Goal: Task Accomplishment & Management: Complete application form

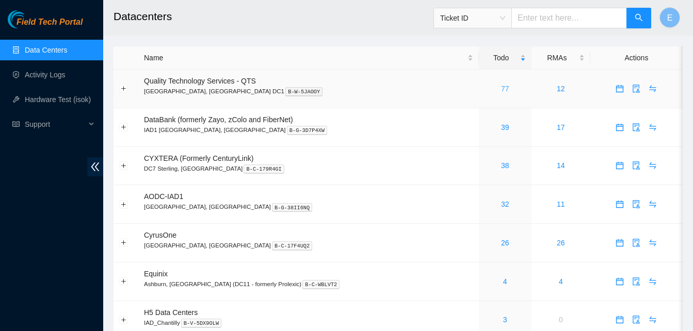
click at [501, 86] on link "77" at bounding box center [505, 89] width 8 height 8
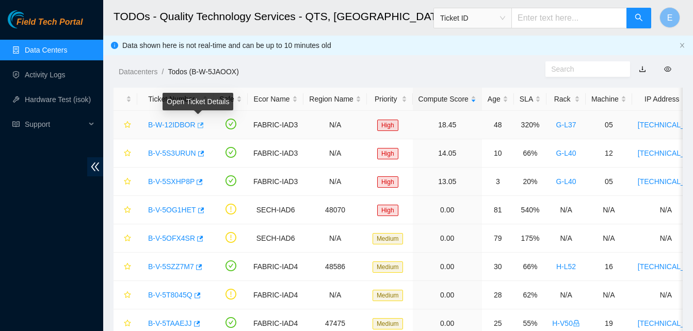
click at [199, 129] on icon "button" at bounding box center [199, 125] width 7 height 7
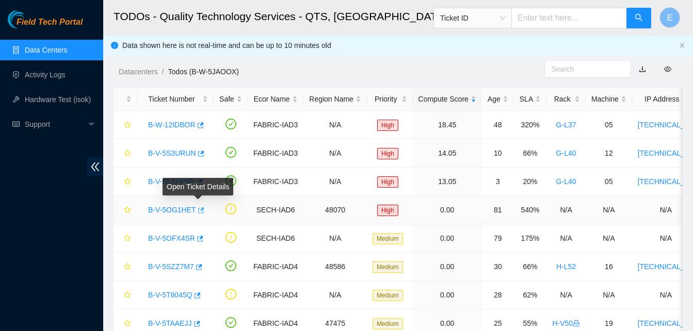
click at [198, 211] on icon "button" at bounding box center [201, 210] width 6 height 6
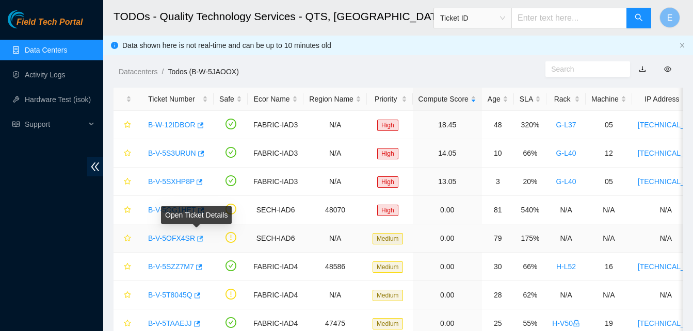
click at [198, 236] on icon "button" at bounding box center [199, 238] width 7 height 7
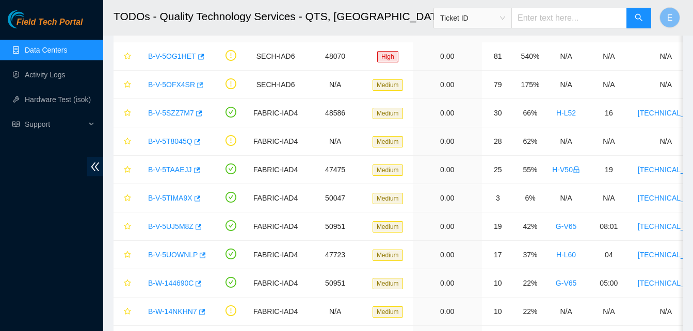
scroll to position [154, 0]
click at [201, 253] on icon "button" at bounding box center [203, 255] width 6 height 6
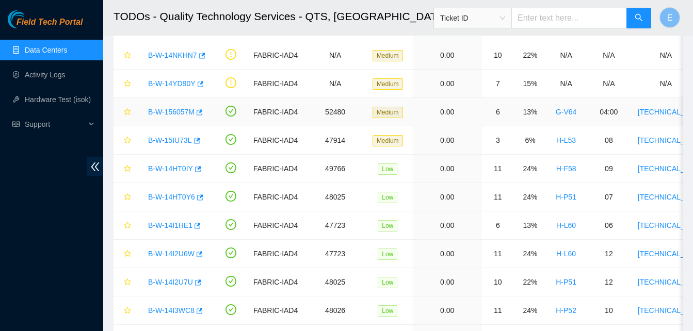
scroll to position [411, 0]
click at [198, 195] on icon "button" at bounding box center [199, 197] width 7 height 7
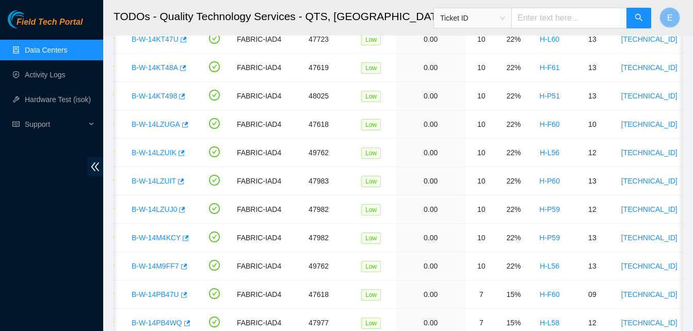
scroll to position [881, 0]
click at [180, 209] on icon "button" at bounding box center [181, 209] width 7 height 7
click at [182, 265] on icon "button" at bounding box center [183, 266] width 7 height 7
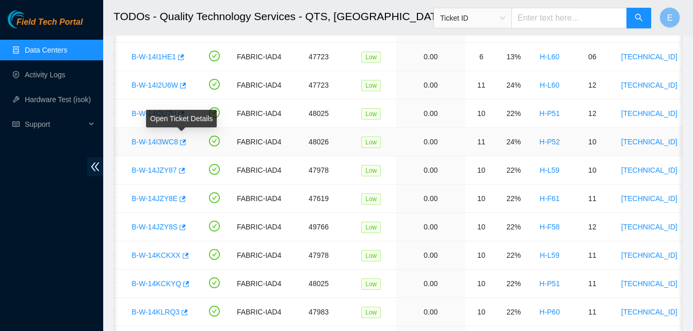
scroll to position [574, 0]
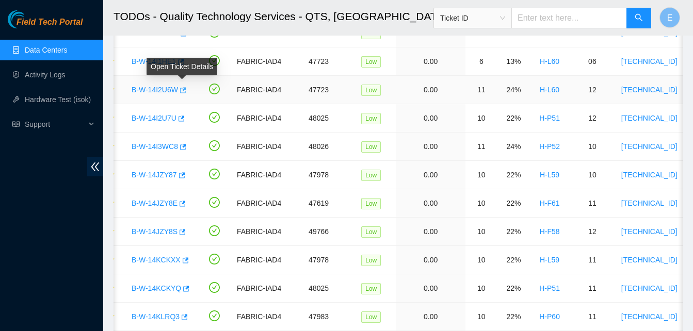
click at [183, 90] on icon "button" at bounding box center [183, 90] width 6 height 6
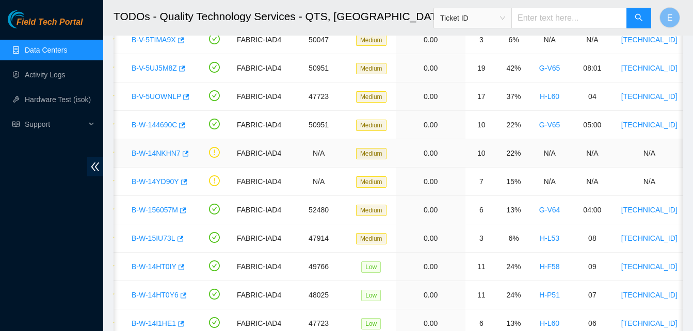
scroll to position [312, 0]
click at [184, 97] on icon "button" at bounding box center [187, 97] width 6 height 6
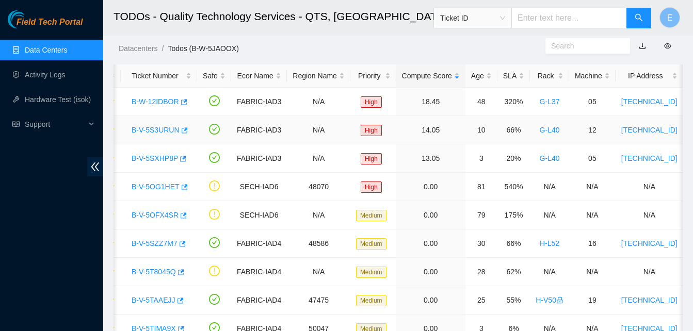
scroll to position [23, 0]
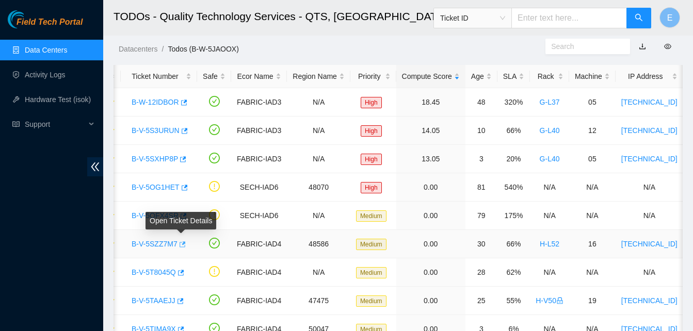
click at [180, 243] on icon "button" at bounding box center [181, 244] width 7 height 7
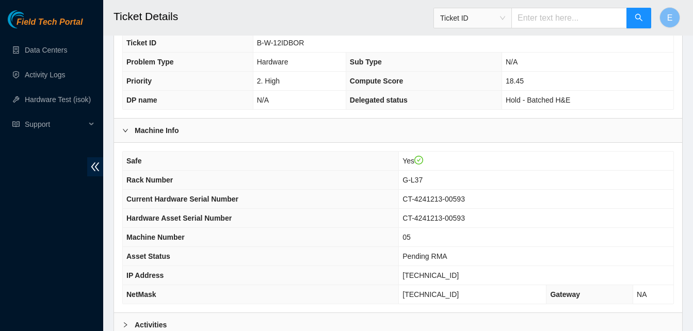
scroll to position [369, 0]
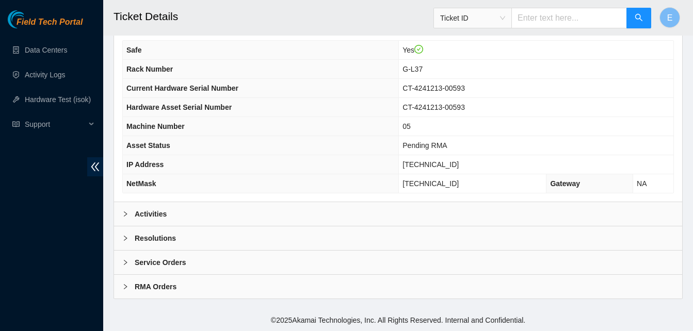
click at [150, 214] on b "Activities" at bounding box center [151, 214] width 32 height 11
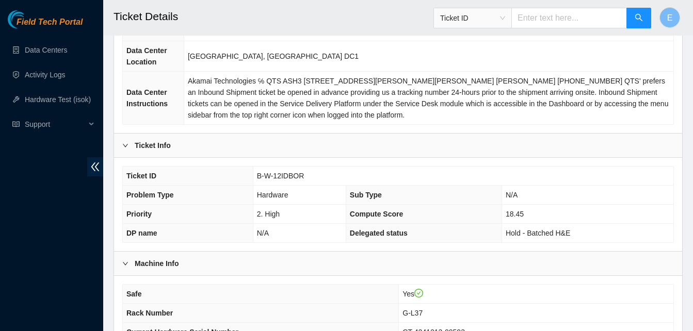
scroll to position [124, 0]
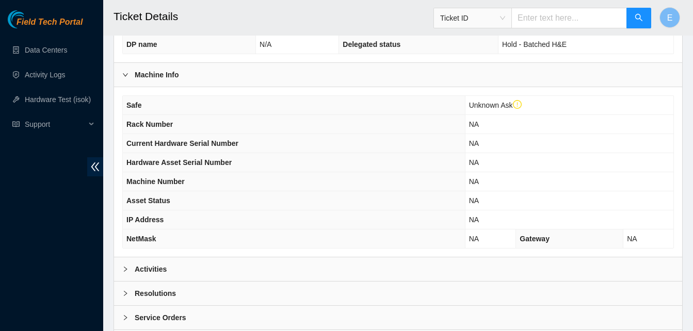
scroll to position [389, 0]
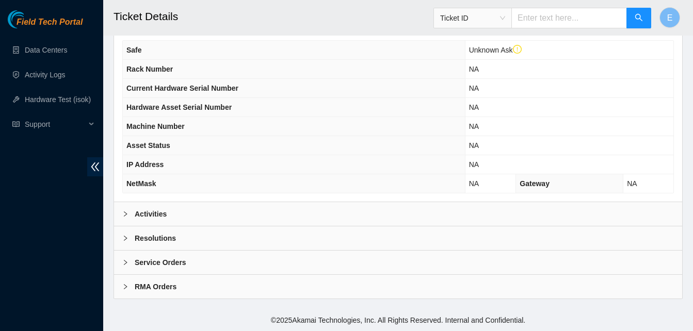
click at [143, 214] on b "Activities" at bounding box center [151, 214] width 32 height 11
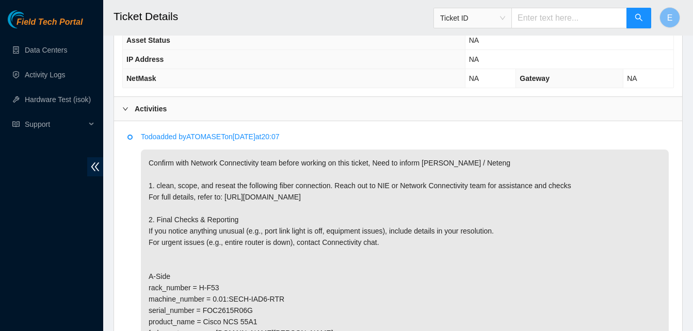
scroll to position [494, 0]
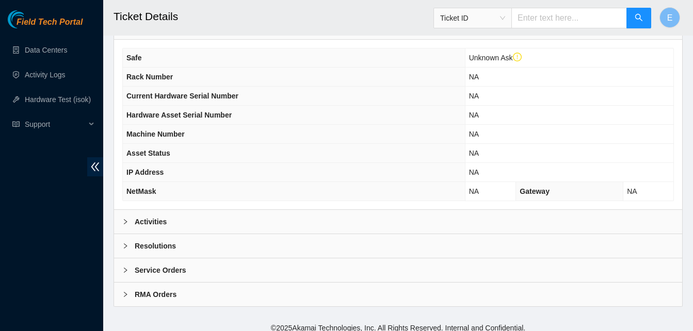
scroll to position [389, 0]
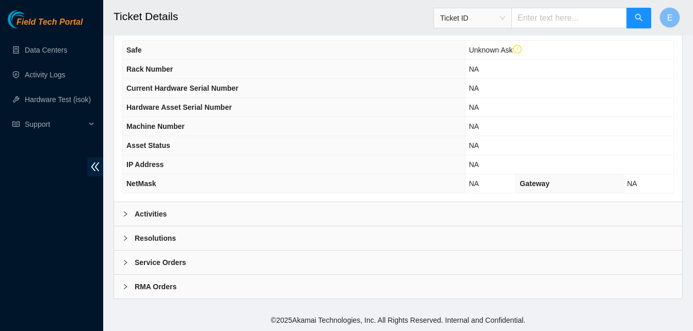
click at [146, 212] on b "Activities" at bounding box center [151, 214] width 32 height 11
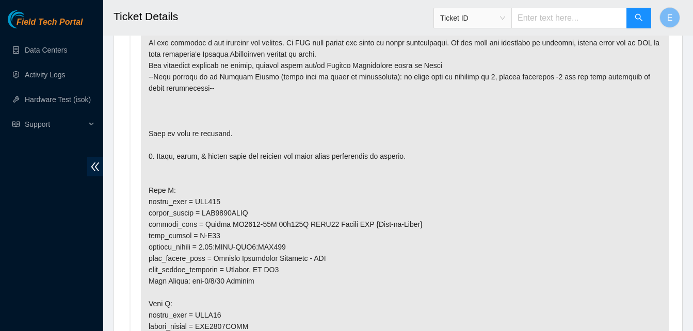
scroll to position [626, 0]
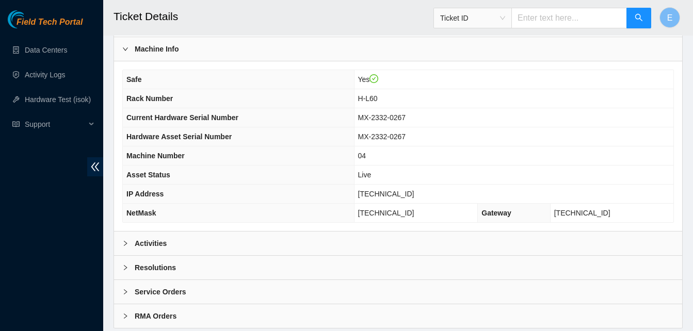
scroll to position [369, 0]
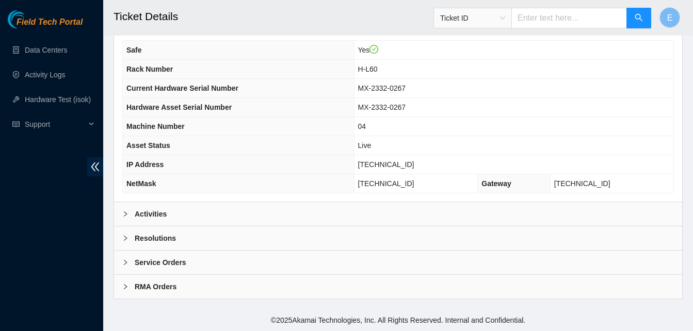
click at [145, 212] on b "Activities" at bounding box center [151, 214] width 32 height 11
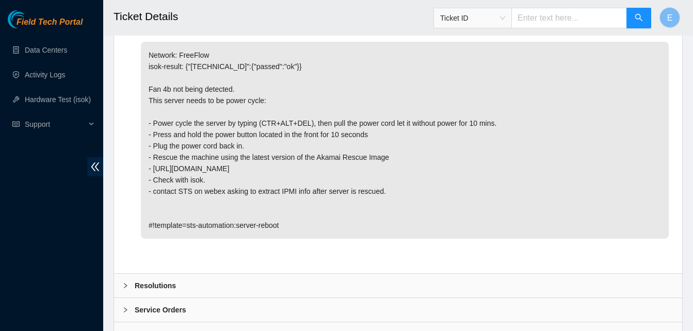
scroll to position [583, 0]
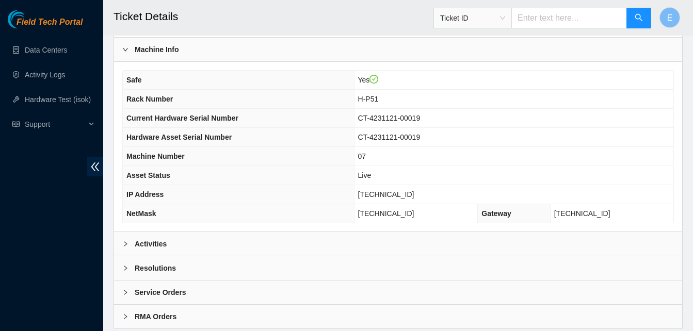
scroll to position [369, 0]
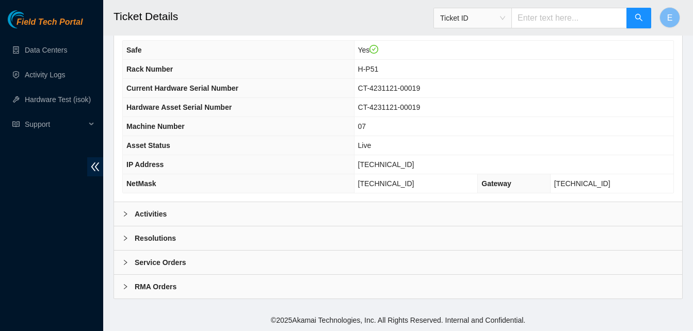
click at [156, 213] on b "Activities" at bounding box center [151, 214] width 32 height 11
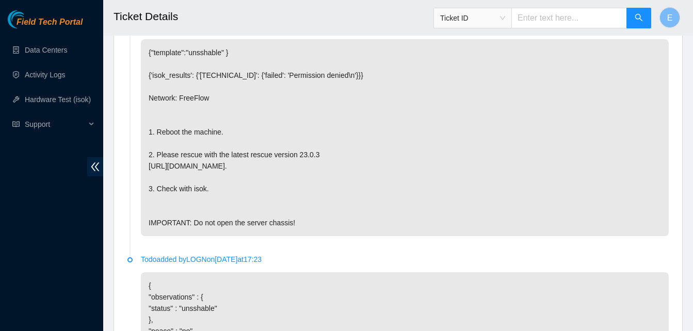
scroll to position [585, 0]
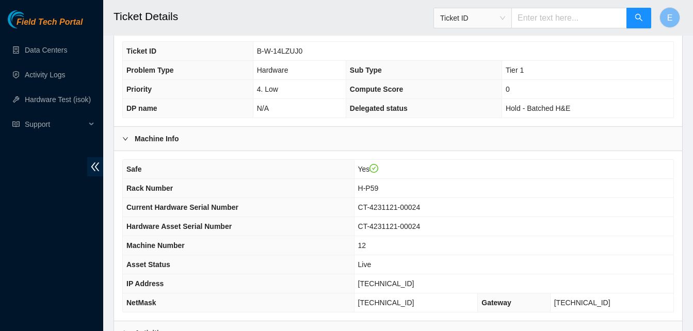
scroll to position [369, 0]
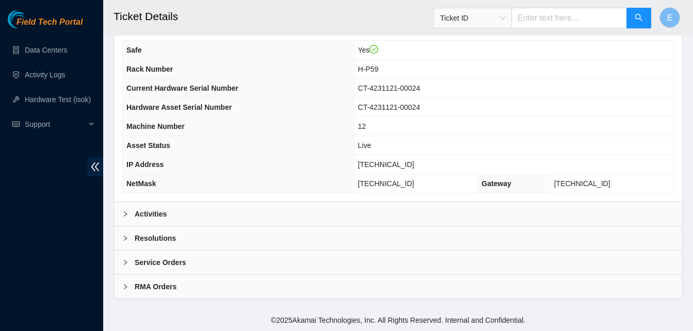
click at [157, 213] on b "Activities" at bounding box center [151, 214] width 32 height 11
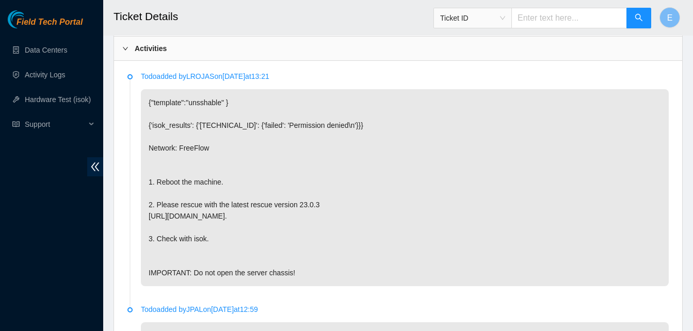
scroll to position [535, 0]
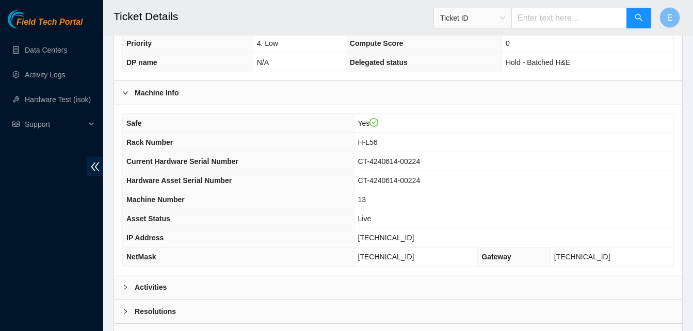
scroll to position [369, 0]
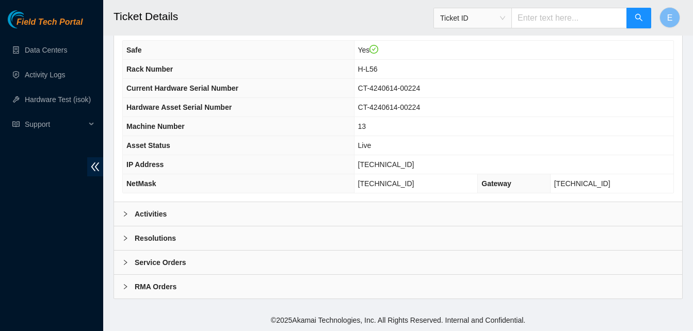
click at [147, 212] on b "Activities" at bounding box center [151, 214] width 32 height 11
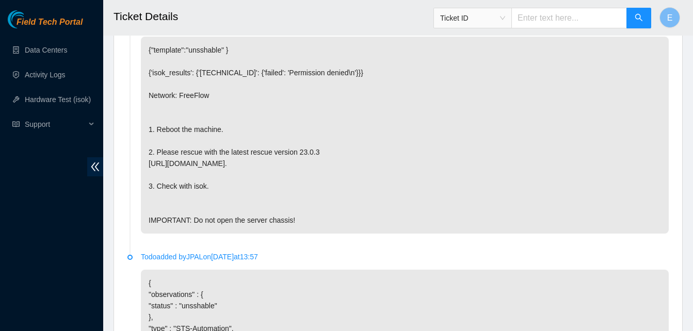
scroll to position [588, 0]
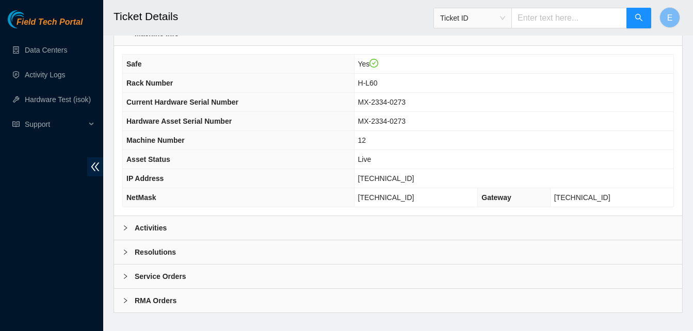
scroll to position [369, 0]
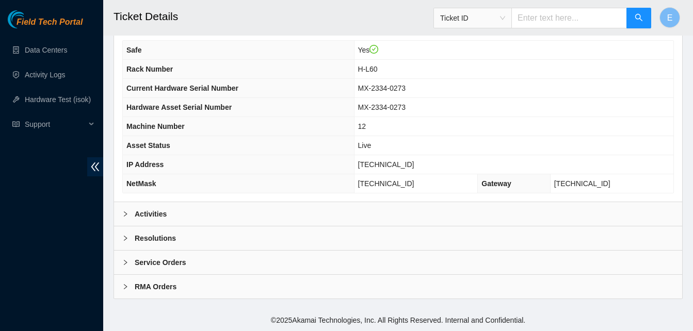
click at [159, 210] on b "Activities" at bounding box center [151, 214] width 32 height 11
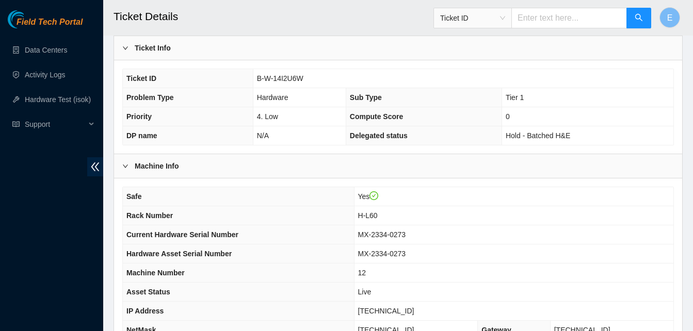
scroll to position [254, 0]
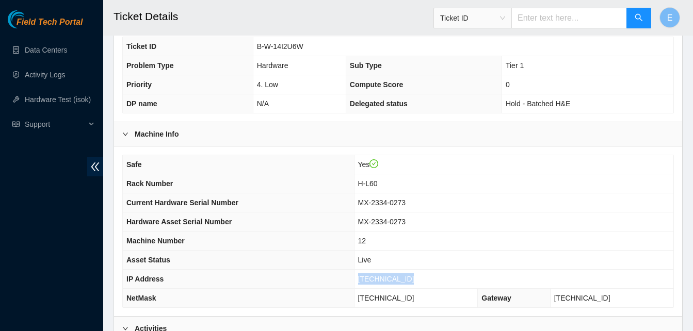
drag, startPoint x: 369, startPoint y: 280, endPoint x: 419, endPoint y: 286, distance: 49.9
click at [419, 286] on td "[TECHNICAL_ID]" at bounding box center [513, 279] width 319 height 19
copy span "[TECHNICAL_ID]"
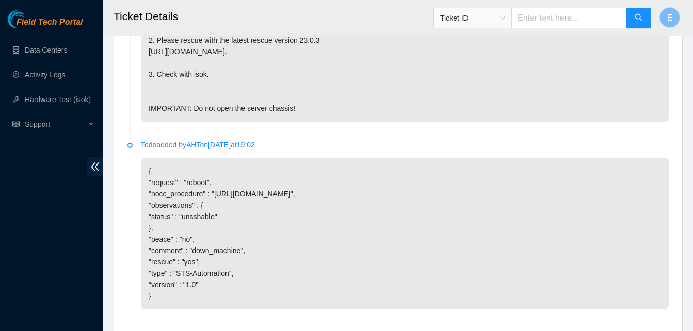
scroll to position [840, 0]
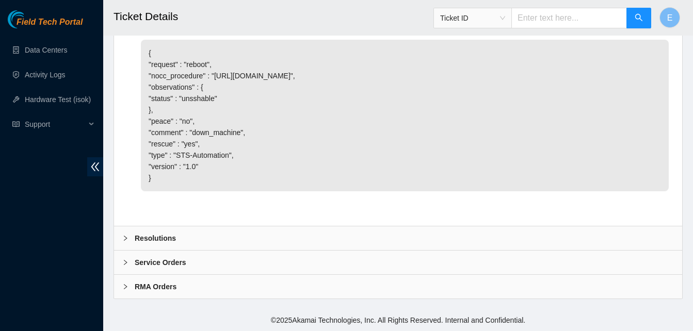
click at [152, 239] on b "Resolutions" at bounding box center [155, 238] width 41 height 11
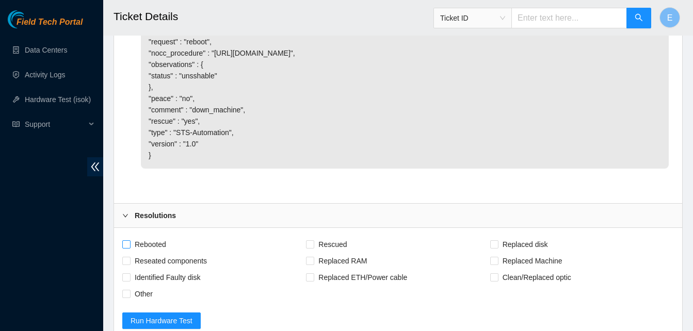
click at [131, 253] on span "Rebooted" at bounding box center [151, 244] width 40 height 17
click at [130, 248] on input "Rebooted" at bounding box center [125, 244] width 7 height 7
checkbox input "true"
click at [317, 253] on span "Rescued" at bounding box center [332, 244] width 37 height 17
click at [313, 248] on input "Rescued" at bounding box center [309, 244] width 7 height 7
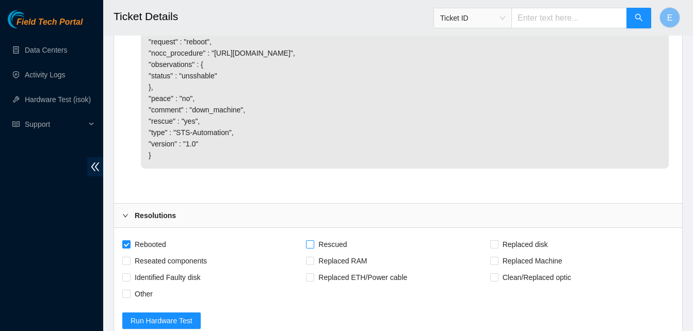
checkbox input "true"
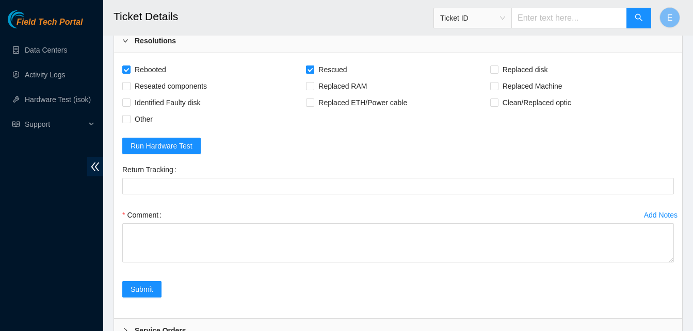
scroll to position [1106, 0]
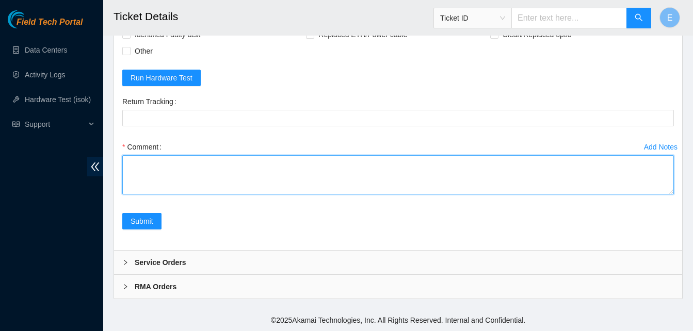
click at [145, 169] on textarea "Comment" at bounding box center [398, 174] width 552 height 39
paste textarea "333396 08-09-2025 10:07:17 23.213.246.239 COMPLETE Result Detail Message Ticket…"
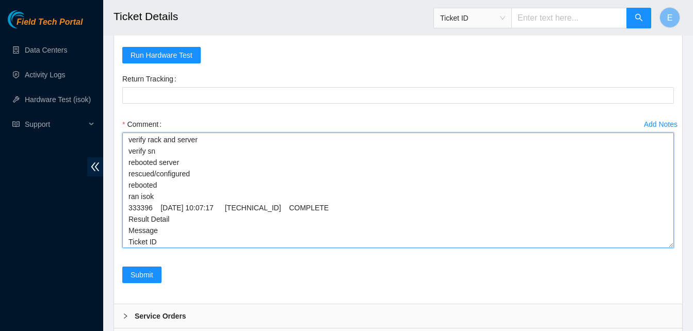
scroll to position [0, 0]
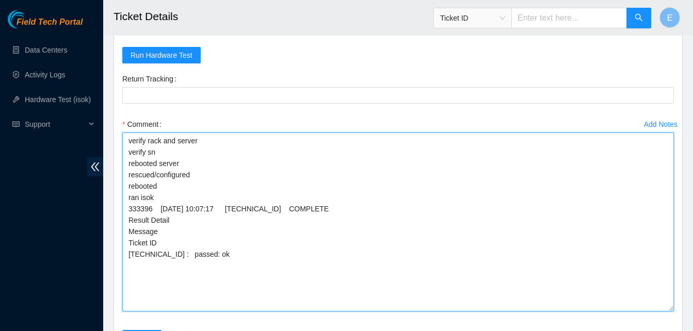
drag, startPoint x: 671, startPoint y: 192, endPoint x: 679, endPoint y: 332, distance: 140.1
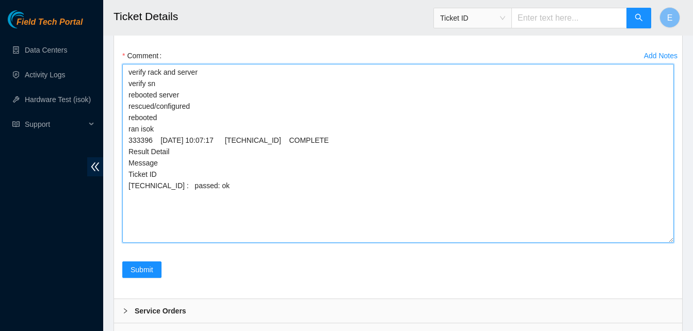
scroll to position [1195, 0]
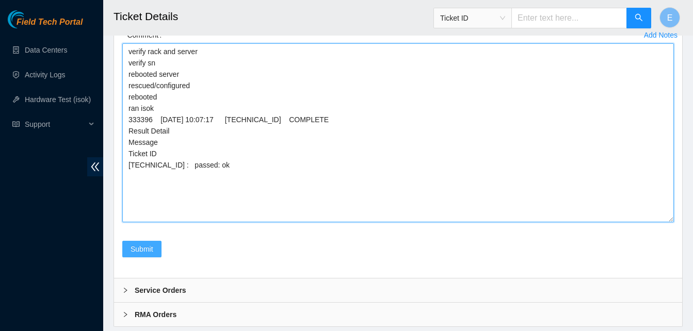
type textarea "verify rack and server verify sn rebooted server rescued/configured rebooted ra…"
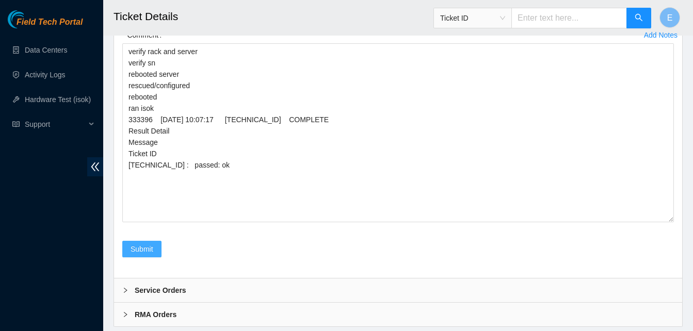
click at [145, 255] on span "Submit" at bounding box center [142, 249] width 23 height 11
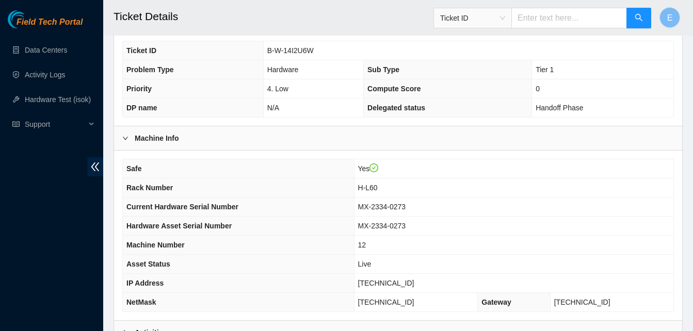
scroll to position [369, 0]
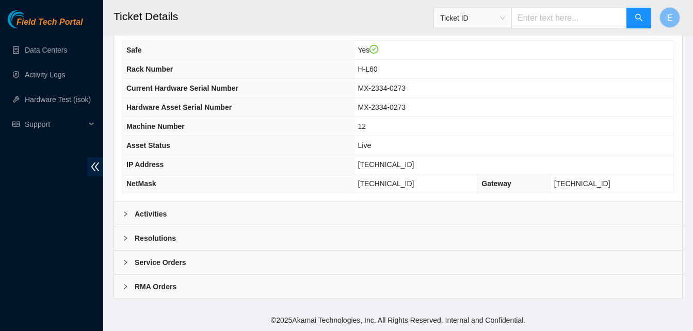
click at [149, 212] on b "Activities" at bounding box center [151, 214] width 32 height 11
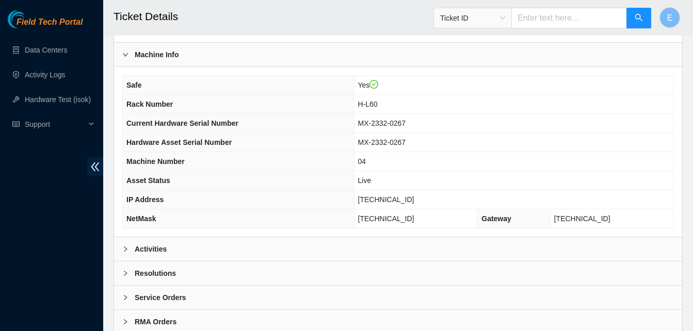
scroll to position [369, 0]
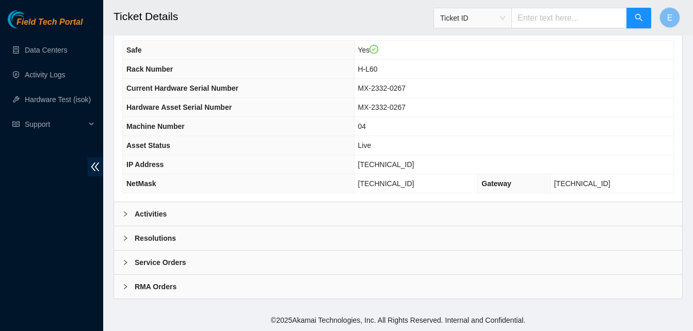
click at [156, 214] on b "Activities" at bounding box center [151, 214] width 32 height 11
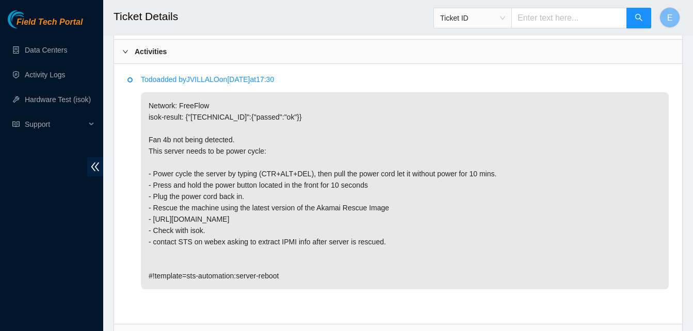
scroll to position [532, 0]
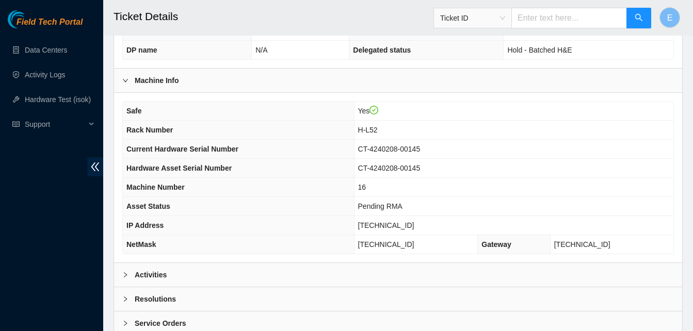
scroll to position [369, 0]
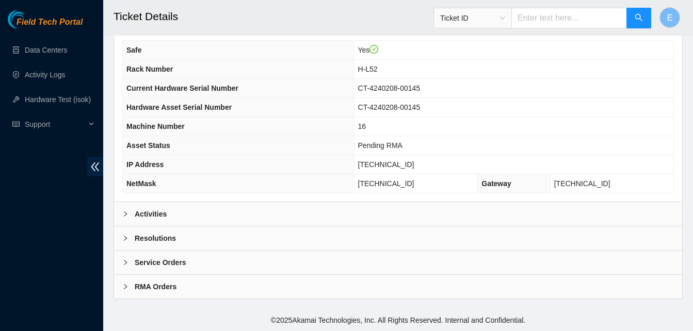
click at [150, 216] on b "Activities" at bounding box center [151, 214] width 32 height 11
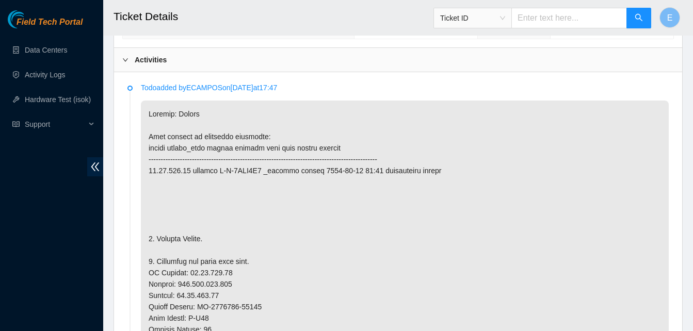
scroll to position [523, 0]
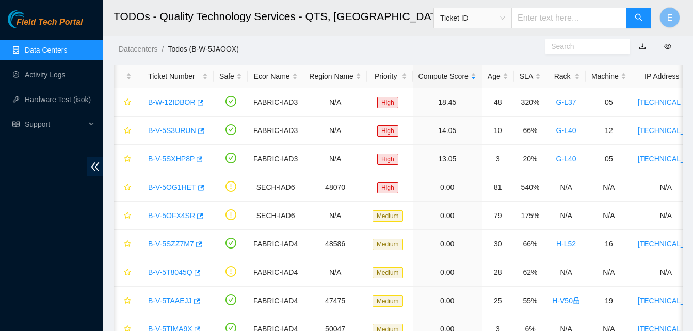
scroll to position [0, 17]
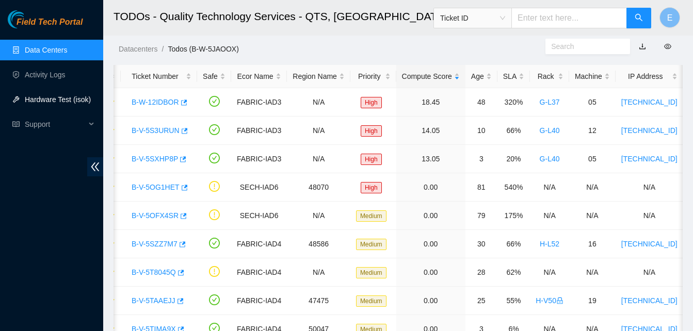
click at [54, 98] on link "Hardware Test (isok)" at bounding box center [58, 99] width 66 height 8
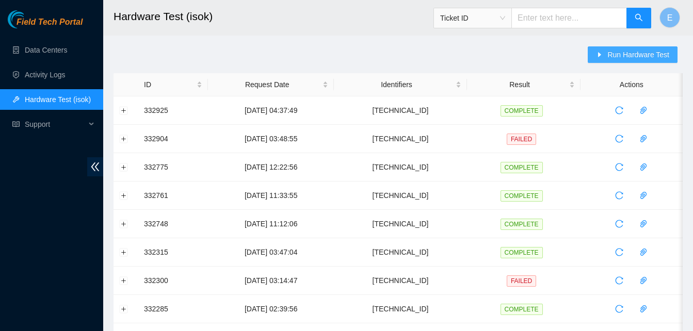
click at [636, 51] on span "Run Hardware Test" at bounding box center [638, 54] width 62 height 11
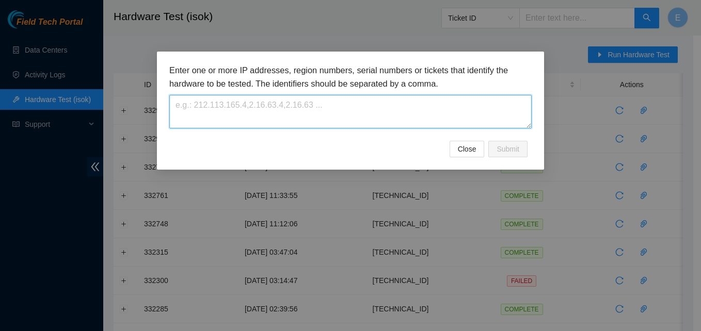
click at [412, 99] on textarea at bounding box center [350, 112] width 362 height 34
paste textarea "[TECHNICAL_ID]"
type textarea "[TECHNICAL_ID]"
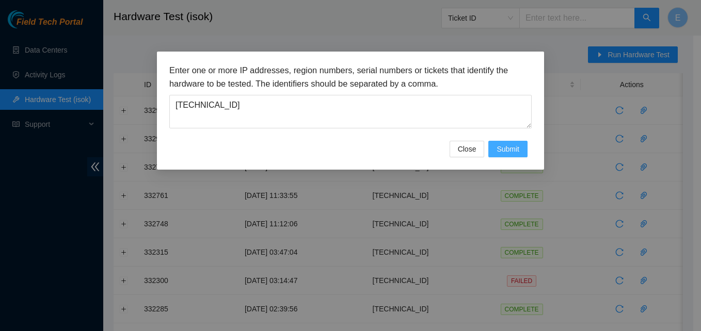
click at [508, 147] on span "Submit" at bounding box center [507, 148] width 23 height 11
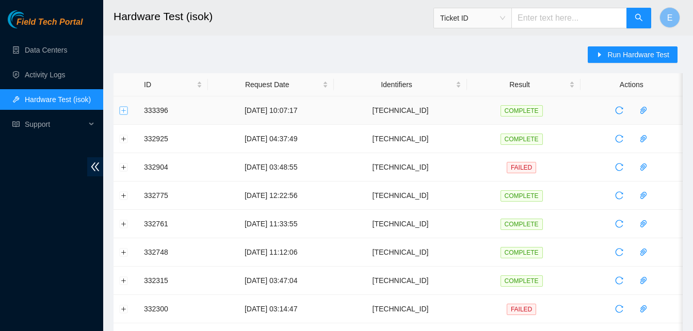
click at [124, 112] on button "Expand row" at bounding box center [124, 110] width 8 height 8
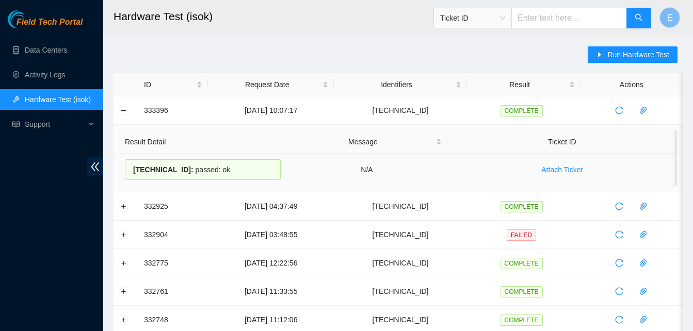
drag, startPoint x: 145, startPoint y: 112, endPoint x: 233, endPoint y: 171, distance: 106.4
copy tbody "333396 [DATE] 10:07:17 [TECHNICAL_ID] COMPLETE Result Detail Message Ticket ID …"
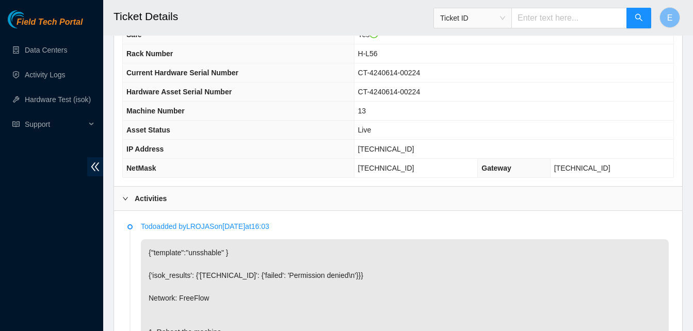
scroll to position [367, 0]
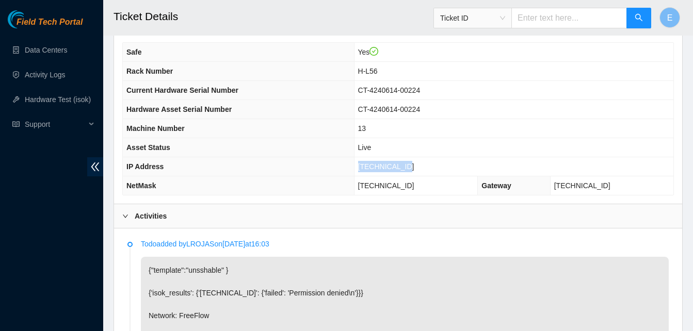
drag, startPoint x: 373, startPoint y: 169, endPoint x: 418, endPoint y: 171, distance: 44.4
click at [418, 171] on td "[TECHNICAL_ID]" at bounding box center [513, 166] width 319 height 19
copy span "[TECHNICAL_ID]"
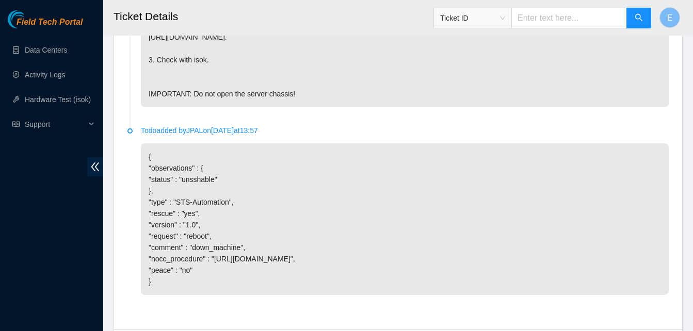
scroll to position [840, 0]
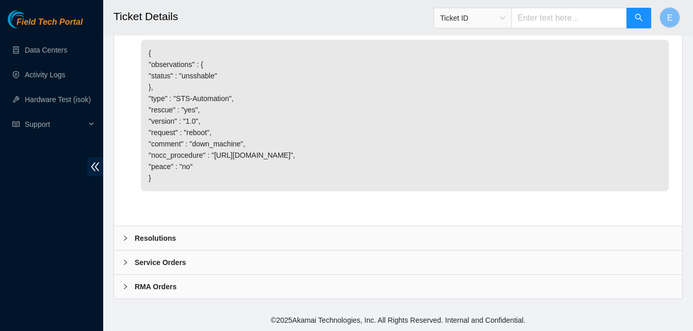
click at [163, 240] on b "Resolutions" at bounding box center [155, 238] width 41 height 11
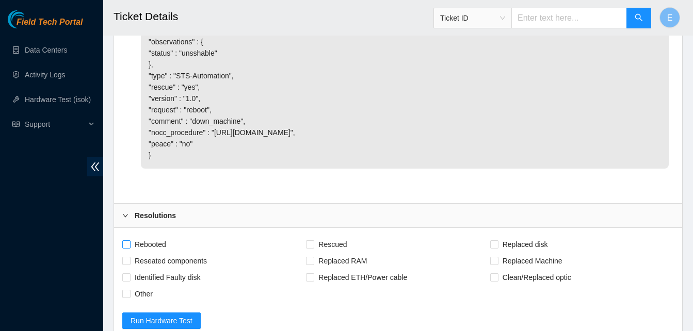
click at [131, 253] on span "Rebooted" at bounding box center [151, 244] width 40 height 17
click at [130, 248] on input "Rebooted" at bounding box center [125, 244] width 7 height 7
checkbox input "true"
click at [312, 248] on input "Rescued" at bounding box center [309, 244] width 7 height 7
checkbox input "true"
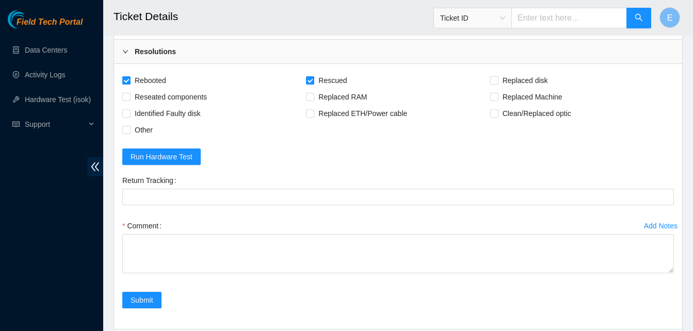
scroll to position [1106, 0]
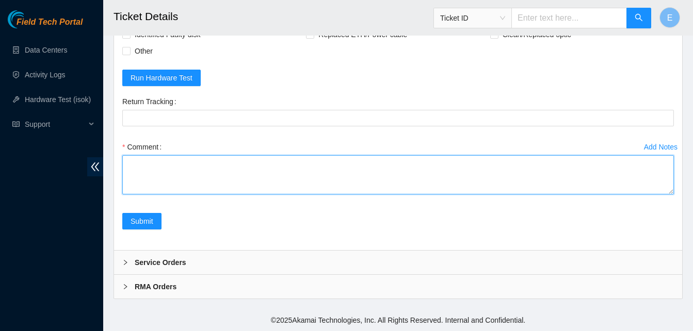
click at [130, 168] on textarea "Comment" at bounding box center [398, 174] width 552 height 39
paste textarea "333403 [DATE] 10:40:30 [TECHNICAL_ID] COMPLETE Result Detail Message Ticket ID …"
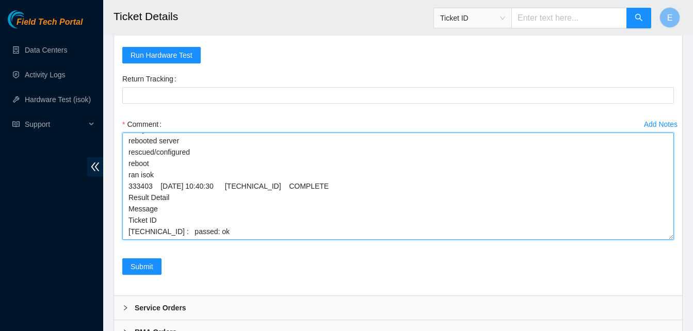
scroll to position [4, 0]
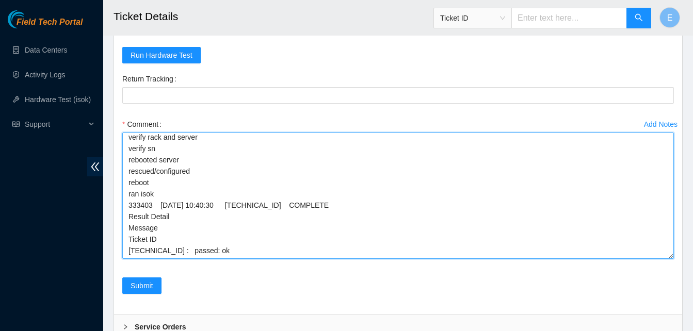
drag, startPoint x: 671, startPoint y: 194, endPoint x: 666, endPoint y: 281, distance: 87.3
click at [666, 259] on textarea "verify rack and server verify sn rebooted server rescued/configured reboot ran …" at bounding box center [398, 196] width 552 height 126
type textarea "verify rack and server verify sn rebooted server rescued/configured reboot ran …"
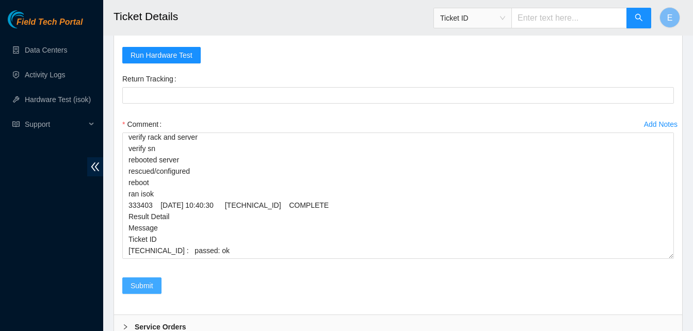
click at [148, 292] on span "Submit" at bounding box center [142, 285] width 23 height 11
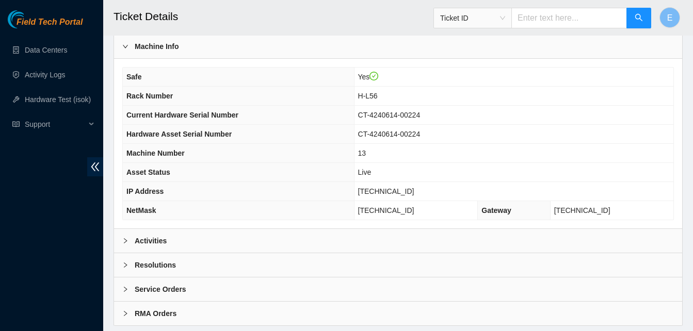
scroll to position [369, 0]
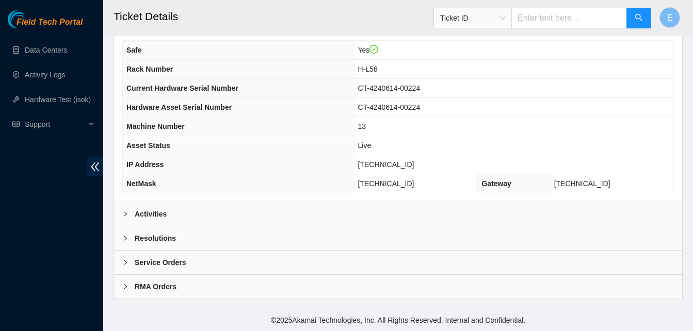
click at [145, 217] on b "Activities" at bounding box center [151, 214] width 32 height 11
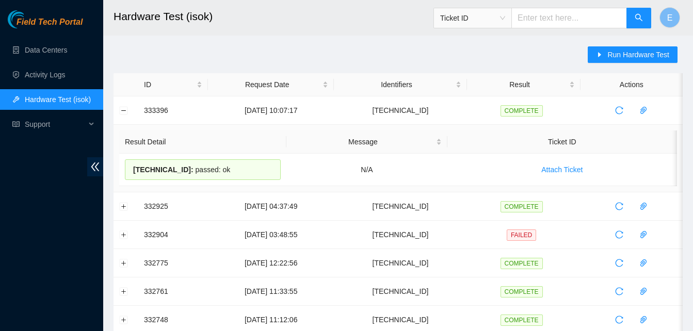
click at [126, 111] on button "Collapse row" at bounding box center [124, 110] width 8 height 8
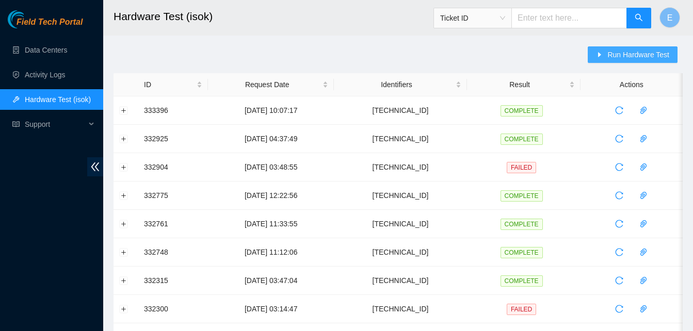
click at [620, 54] on span "Run Hardware Test" at bounding box center [638, 54] width 62 height 11
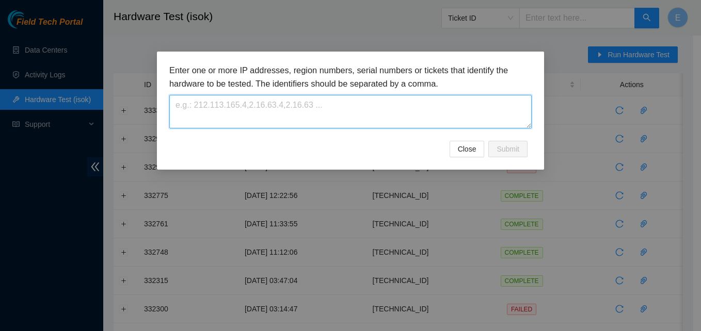
click at [382, 105] on textarea at bounding box center [350, 112] width 362 height 34
paste textarea "[TECHNICAL_ID]"
type textarea "[TECHNICAL_ID]"
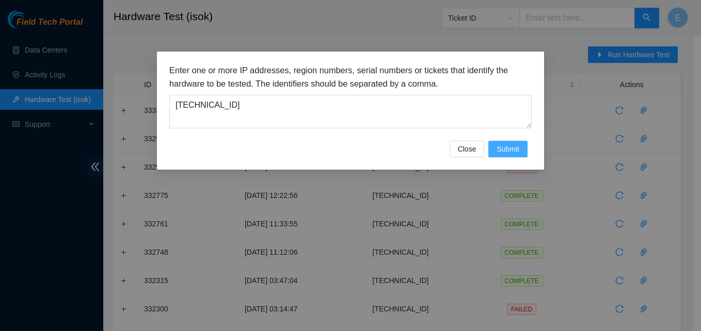
click at [508, 145] on span "Submit" at bounding box center [507, 148] width 23 height 11
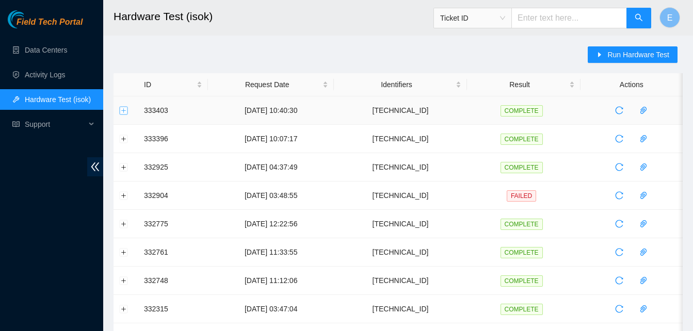
click at [122, 109] on button "Expand row" at bounding box center [124, 110] width 8 height 8
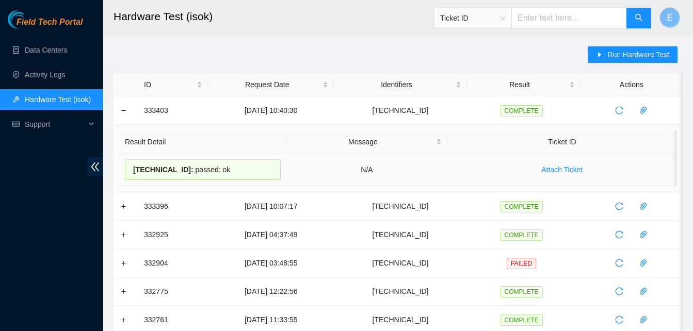
drag, startPoint x: 139, startPoint y: 109, endPoint x: 225, endPoint y: 167, distance: 103.2
copy tbody "333403 08-09-2025 10:40:30 23.55.100.240 COMPLETE Result Detail Message Ticket …"
click at [121, 111] on button "Collapse row" at bounding box center [124, 110] width 8 height 8
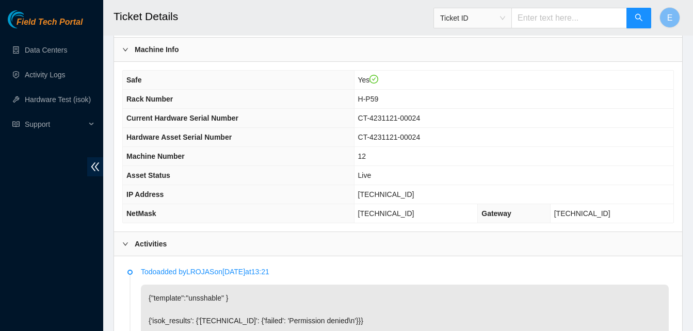
scroll to position [339, 0]
drag, startPoint x: 377, startPoint y: 195, endPoint x: 420, endPoint y: 201, distance: 43.2
click at [420, 201] on td "[TECHNICAL_ID]" at bounding box center [513, 195] width 319 height 19
copy span "[TECHNICAL_ID]"
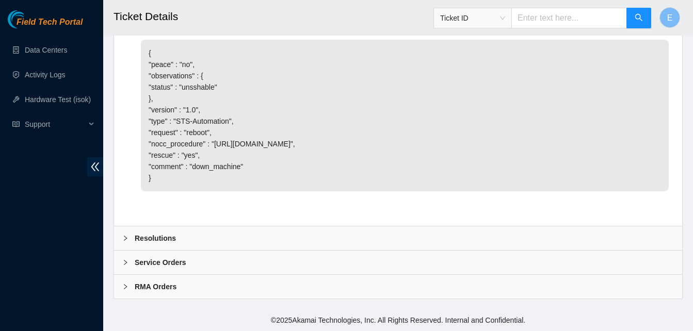
scroll to position [840, 0]
click at [163, 239] on b "Resolutions" at bounding box center [155, 238] width 41 height 11
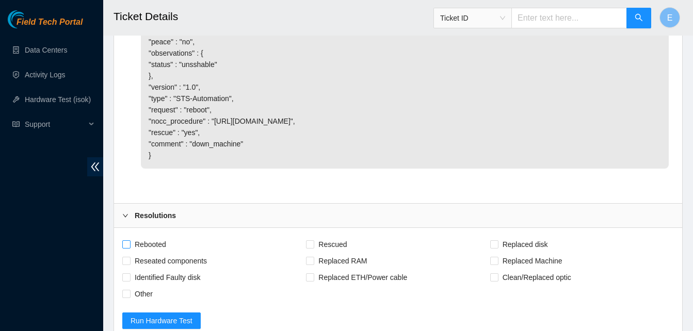
click at [126, 248] on input "Rebooted" at bounding box center [125, 244] width 7 height 7
checkbox input "true"
click at [308, 253] on label "Rescued" at bounding box center [328, 244] width 45 height 17
click at [308, 248] on input "Rescued" at bounding box center [309, 244] width 7 height 7
checkbox input "true"
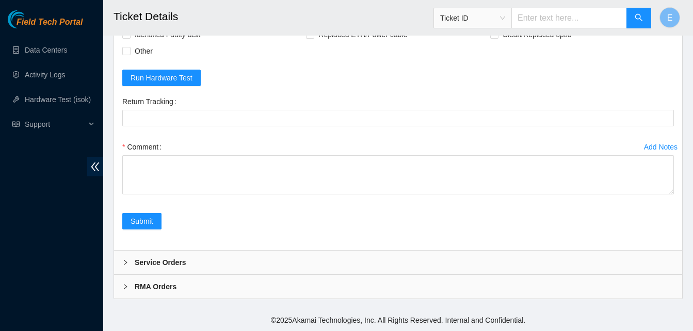
scroll to position [1106, 0]
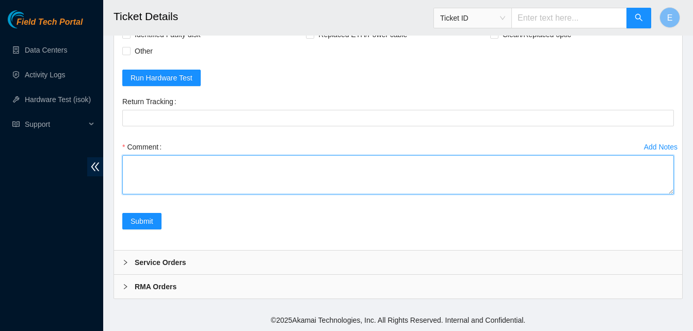
click at [145, 171] on textarea "Comment" at bounding box center [398, 174] width 552 height 39
paste textarea "333428 [DATE] 11:15:49 [TECHNICAL_ID] COMPLETE Result Detail Message Ticket ID …"
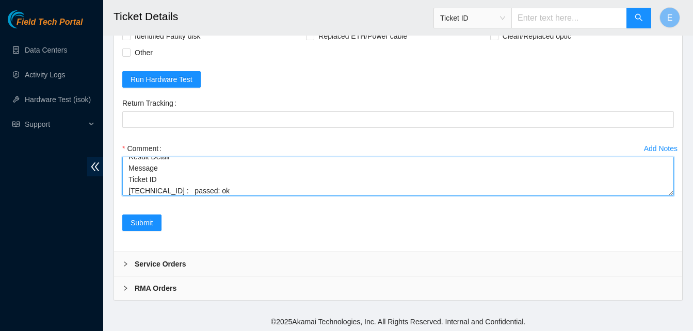
scroll to position [1106, 0]
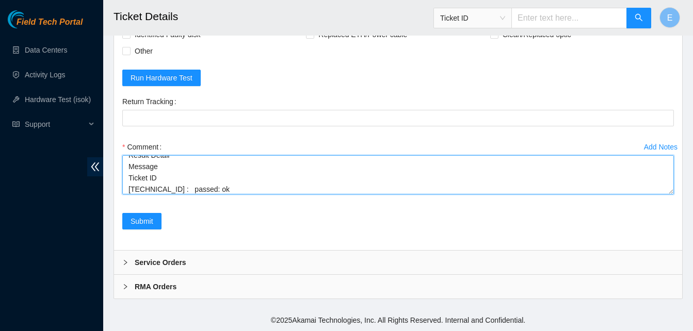
type textarea "verify rack and server verify sn rebooted server rescue/configure reboot ran is…"
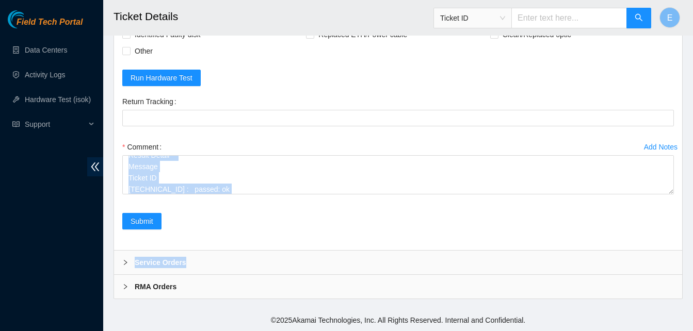
drag, startPoint x: 670, startPoint y: 195, endPoint x: 675, endPoint y: 257, distance: 62.1
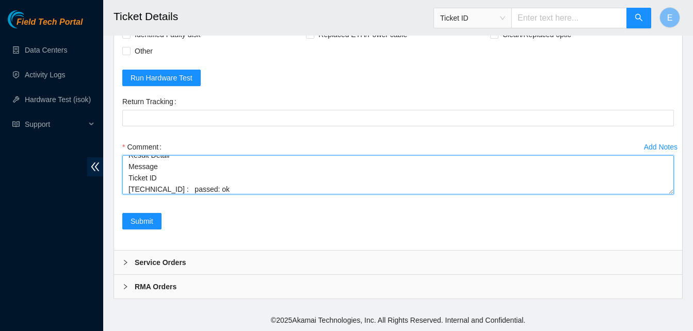
click at [653, 181] on textarea "verify rack and server verify sn rebooted server rescue/configure reboot ran is…" at bounding box center [398, 174] width 552 height 39
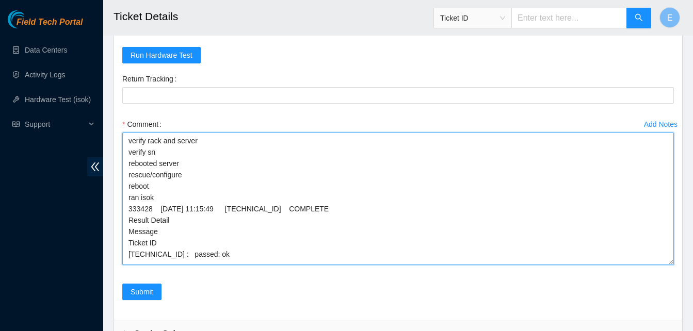
scroll to position [0, 0]
drag, startPoint x: 669, startPoint y: 190, endPoint x: 670, endPoint y: 284, distance: 93.4
click at [670, 265] on textarea "verify rack and server verify sn rebooted server rescue/configure reboot ran is…" at bounding box center [398, 199] width 552 height 133
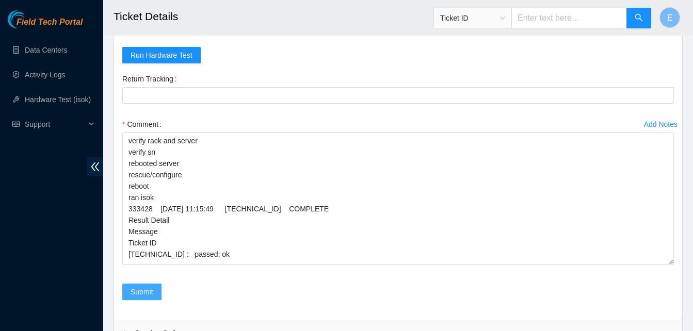
click at [142, 298] on span "Submit" at bounding box center [142, 291] width 23 height 11
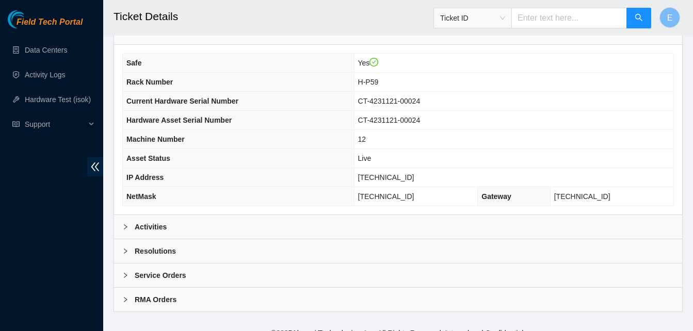
scroll to position [369, 0]
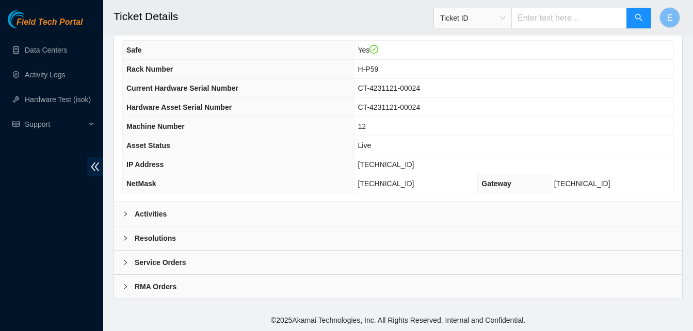
click at [154, 215] on b "Activities" at bounding box center [151, 214] width 32 height 11
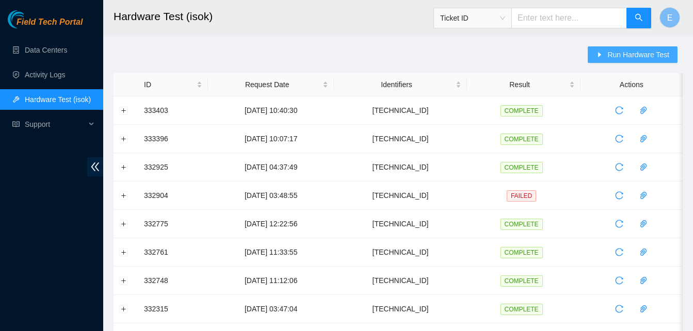
click at [622, 55] on span "Run Hardware Test" at bounding box center [638, 54] width 62 height 11
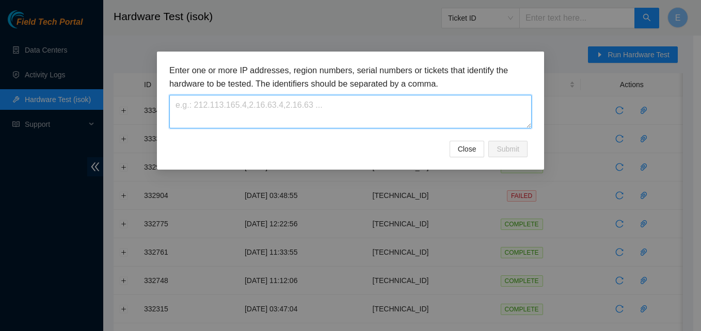
click at [333, 98] on textarea at bounding box center [350, 112] width 362 height 34
paste textarea "[TECHNICAL_ID]"
type textarea "[TECHNICAL_ID]"
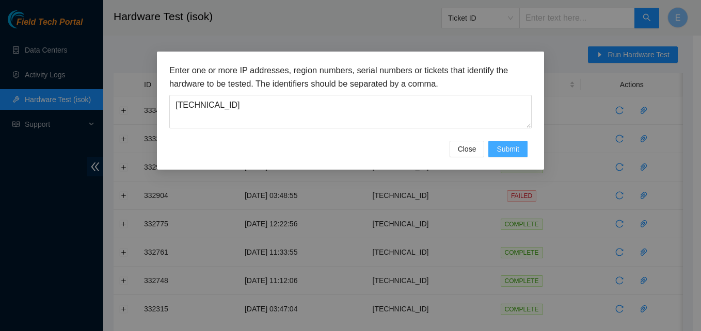
click at [501, 143] on span "Submit" at bounding box center [507, 148] width 23 height 11
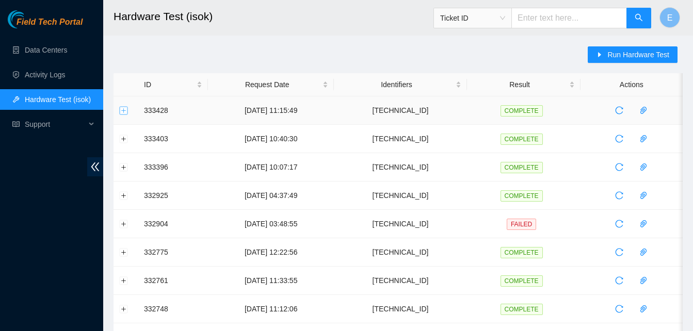
click at [123, 109] on button "Expand row" at bounding box center [124, 110] width 8 height 8
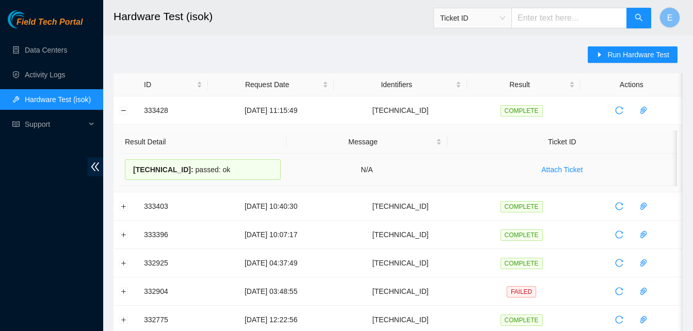
drag, startPoint x: 146, startPoint y: 106, endPoint x: 222, endPoint y: 170, distance: 100.4
copy tbody "333428 08-09-2025 11:15:49 23.52.15.175 COMPLETE Result Detail Message Ticket I…"
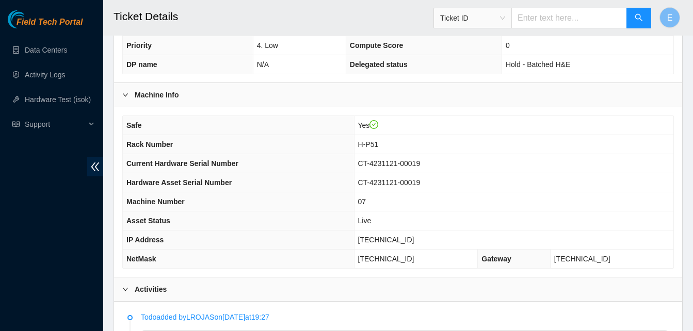
scroll to position [293, 0]
drag, startPoint x: 382, startPoint y: 241, endPoint x: 420, endPoint y: 246, distance: 38.1
click at [420, 246] on td "[TECHNICAL_ID]" at bounding box center [513, 240] width 319 height 19
copy span "[TECHNICAL_ID]"
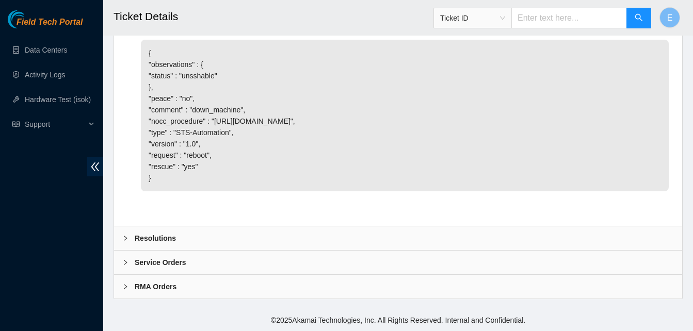
scroll to position [840, 0]
click at [147, 241] on b "Resolutions" at bounding box center [155, 238] width 41 height 11
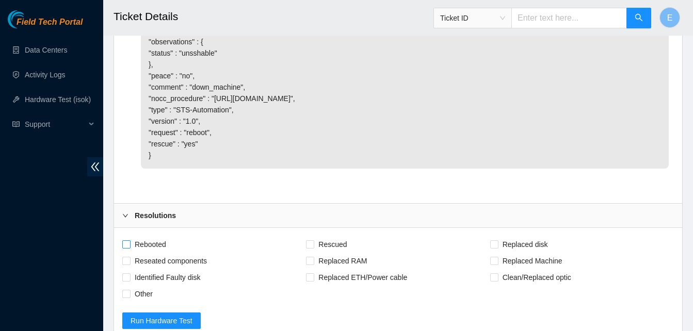
click at [131, 253] on span "Rebooted" at bounding box center [151, 244] width 40 height 17
click at [130, 248] on input "Rebooted" at bounding box center [125, 244] width 7 height 7
checkbox input "true"
click at [307, 248] on input "Rescued" at bounding box center [309, 244] width 7 height 7
checkbox input "true"
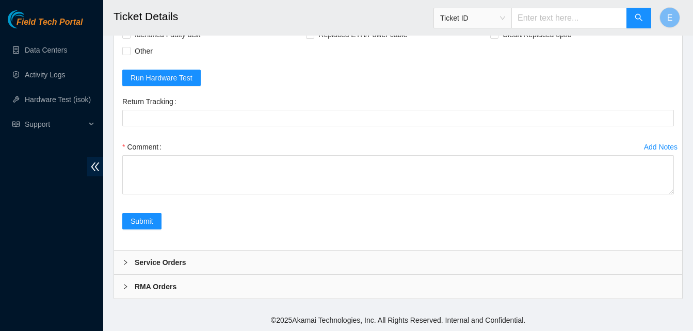
scroll to position [1106, 0]
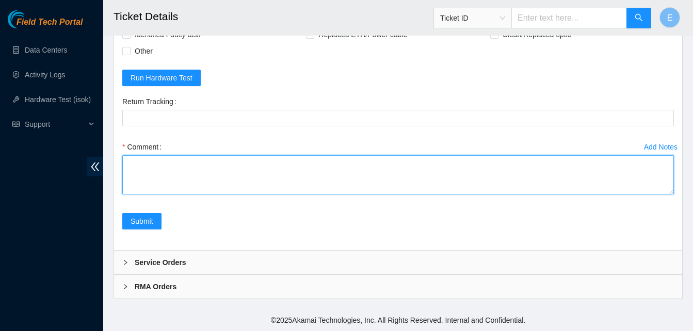
click at [150, 177] on textarea "Comment" at bounding box center [398, 174] width 552 height 39
paste textarea "333477 [DATE] 11:48:42 [TECHNICAL_ID] COMPLETE Result Detail Message Ticket ID …"
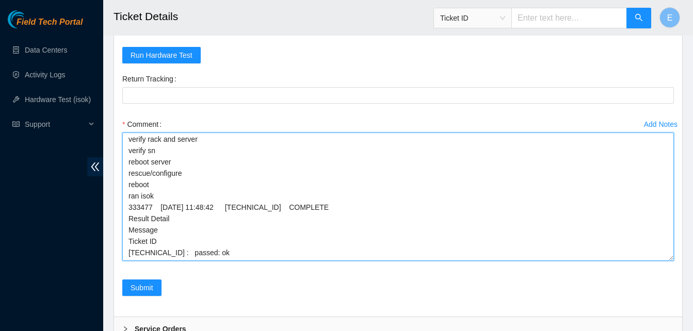
scroll to position [0, 0]
drag, startPoint x: 668, startPoint y: 191, endPoint x: 659, endPoint y: 284, distance: 93.4
click at [659, 265] on textarea "verify rack and server verify sn reboot server rescue/configure reboot ran isok…" at bounding box center [398, 199] width 552 height 132
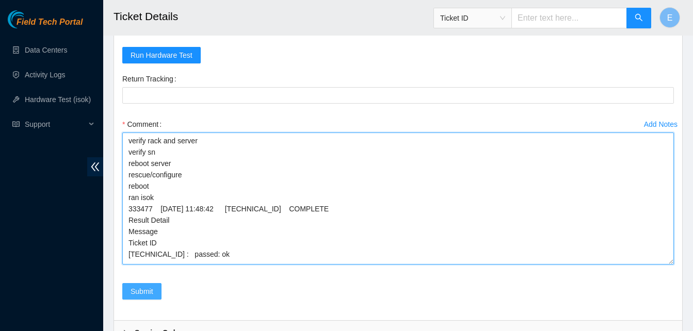
type textarea "verify rack and server verify sn reboot server rescue/configure reboot ran isok…"
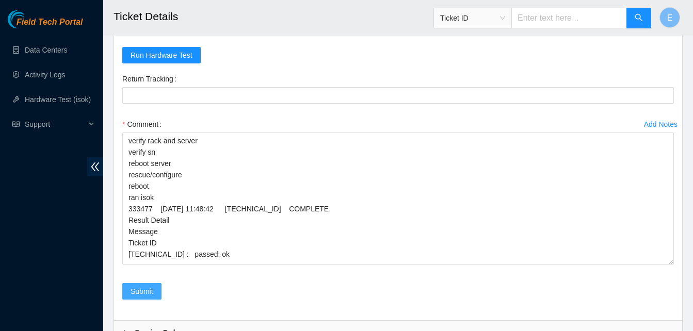
click at [149, 297] on span "Submit" at bounding box center [142, 291] width 23 height 11
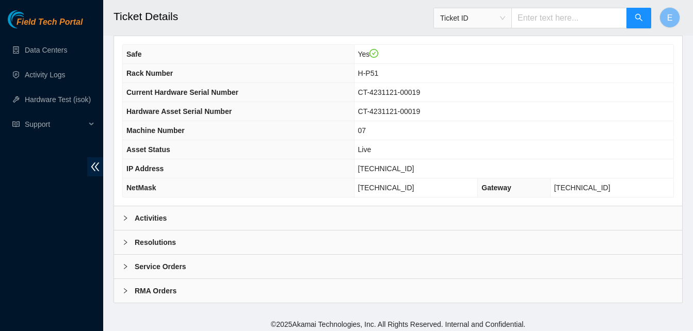
scroll to position [366, 0]
click at [153, 214] on b "Activities" at bounding box center [151, 217] width 32 height 11
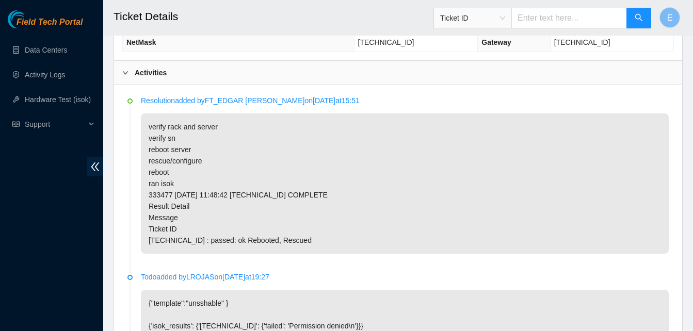
scroll to position [512, 0]
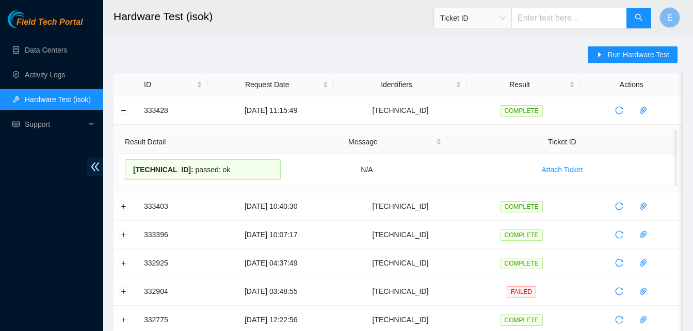
click at [125, 109] on button "Collapse row" at bounding box center [124, 110] width 8 height 8
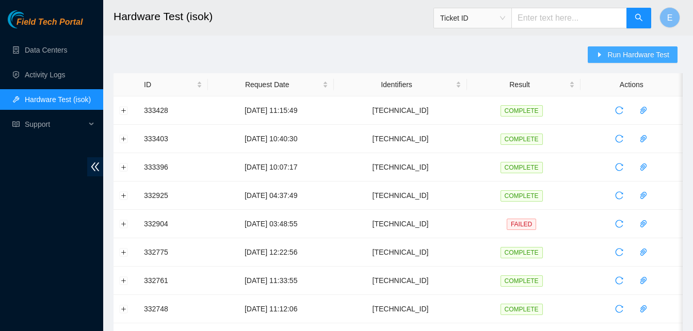
click at [644, 52] on span "Run Hardware Test" at bounding box center [638, 54] width 62 height 11
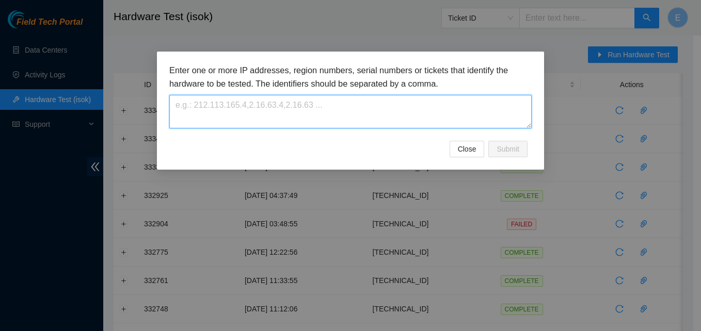
click at [344, 119] on textarea at bounding box center [350, 112] width 362 height 34
paste textarea "[TECHNICAL_ID]"
type textarea "[TECHNICAL_ID]"
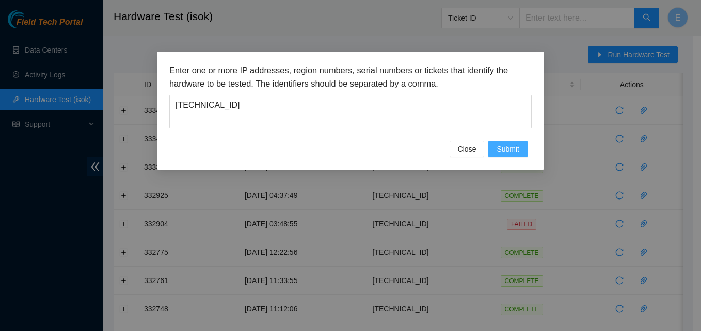
click at [500, 150] on span "Submit" at bounding box center [507, 148] width 23 height 11
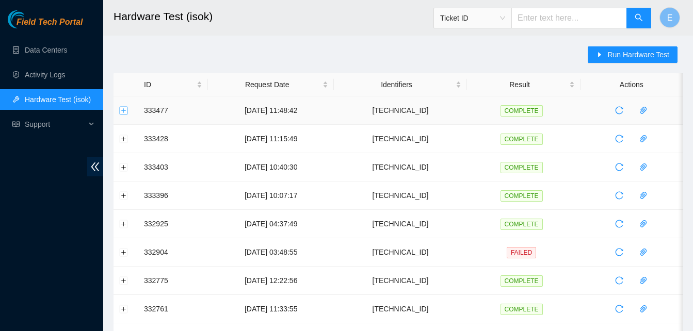
click at [122, 108] on button "Expand row" at bounding box center [124, 110] width 8 height 8
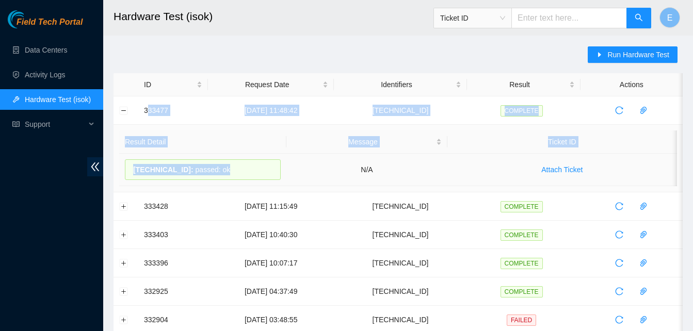
drag, startPoint x: 149, startPoint y: 110, endPoint x: 209, endPoint y: 165, distance: 81.5
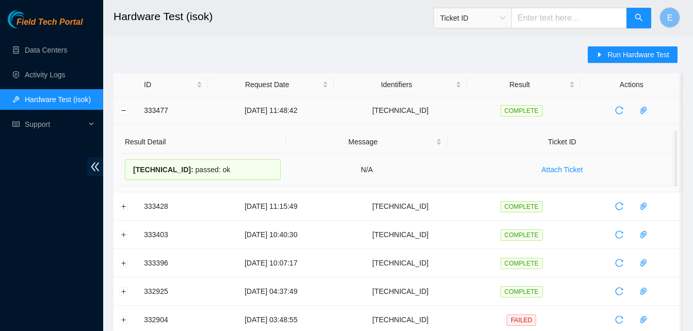
drag, startPoint x: 209, startPoint y: 165, endPoint x: 142, endPoint y: 107, distance: 88.2
click at [142, 107] on td "333477" at bounding box center [173, 111] width 70 height 28
drag, startPoint x: 142, startPoint y: 107, endPoint x: 217, endPoint y: 165, distance: 94.6
copy tbody "333477 08-09-2025 11:48:42 23.52.15.10 COMPLETE Result Detail Message Ticket ID…"
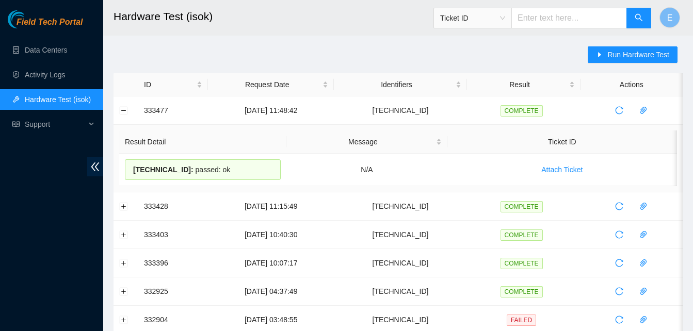
click at [124, 115] on button "Collapse row" at bounding box center [124, 110] width 8 height 8
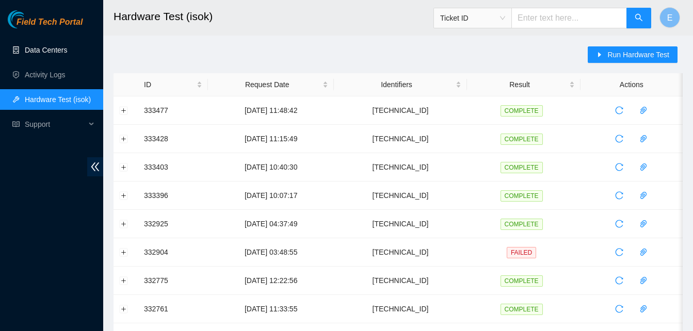
click at [51, 47] on link "Data Centers" at bounding box center [46, 50] width 42 height 8
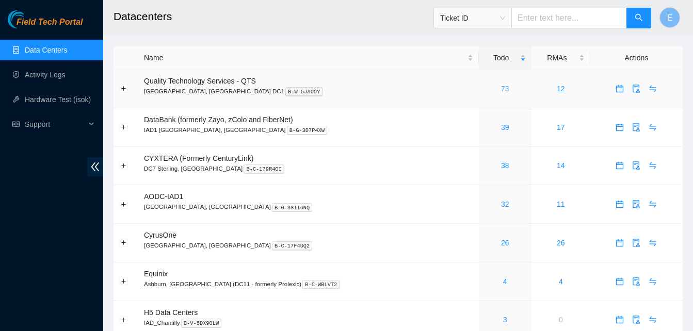
click at [501, 89] on link "73" at bounding box center [505, 89] width 8 height 8
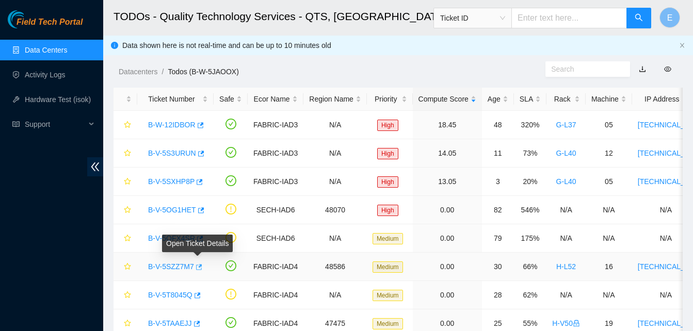
click at [198, 267] on icon "button" at bounding box center [199, 267] width 6 height 6
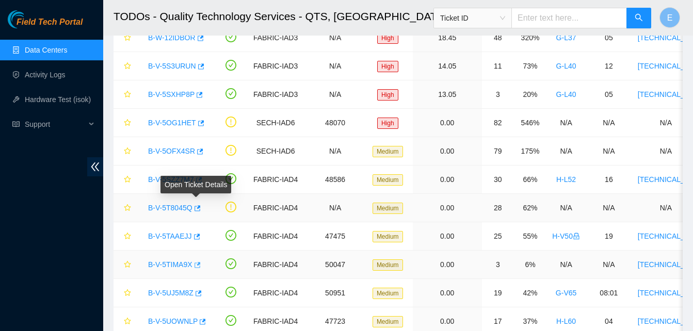
scroll to position [88, 0]
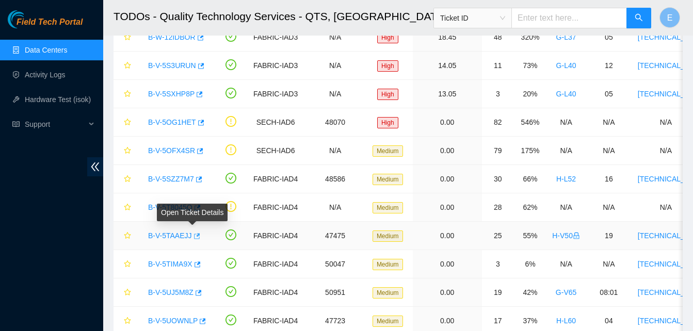
click at [193, 233] on icon "button" at bounding box center [196, 236] width 7 height 7
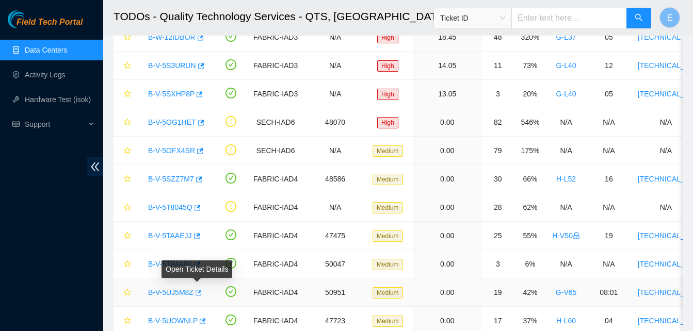
click at [196, 295] on icon "button" at bounding box center [197, 293] width 7 height 7
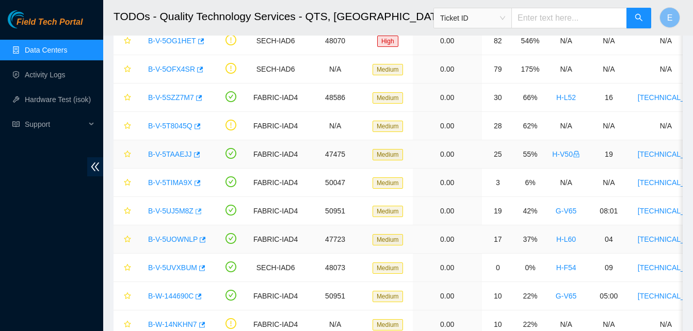
scroll to position [170, 0]
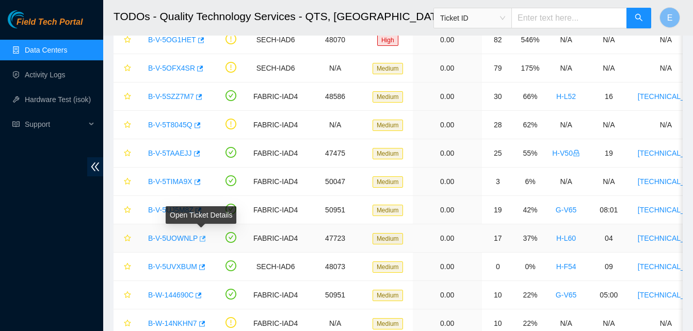
click at [203, 239] on icon "button" at bounding box center [201, 238] width 7 height 7
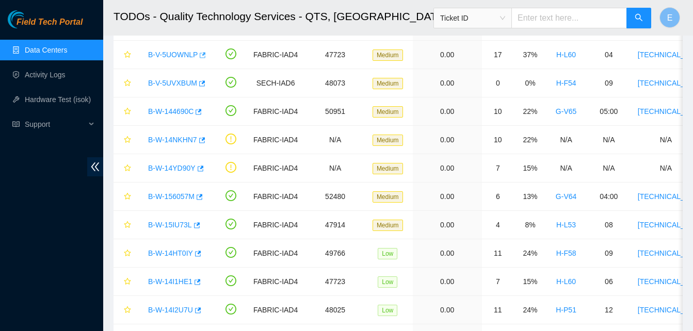
scroll to position [355, 0]
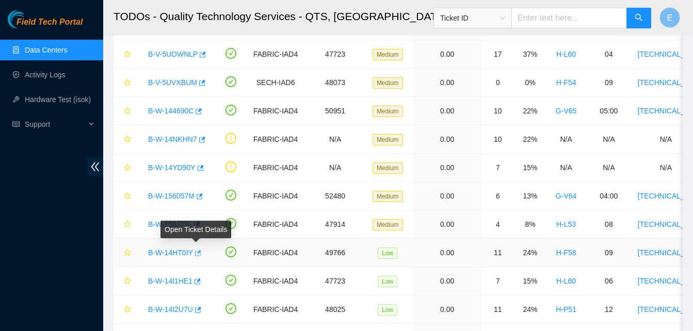
click at [197, 254] on icon "button" at bounding box center [197, 253] width 7 height 7
click at [78, 95] on link "Hardware Test (isok)" at bounding box center [58, 99] width 66 height 8
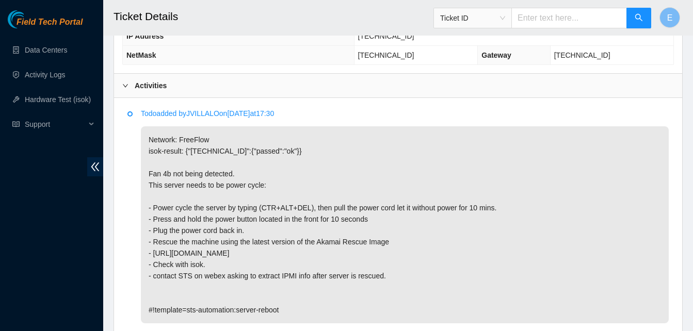
scroll to position [497, 0]
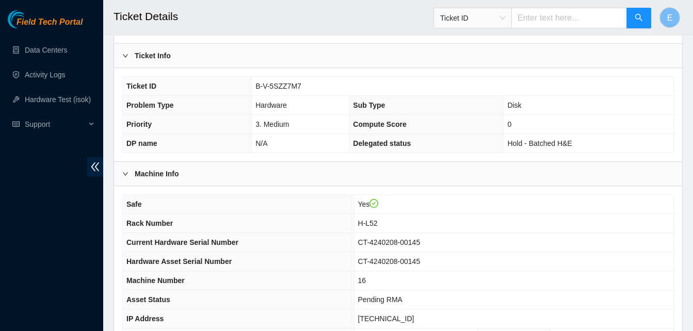
scroll to position [369, 0]
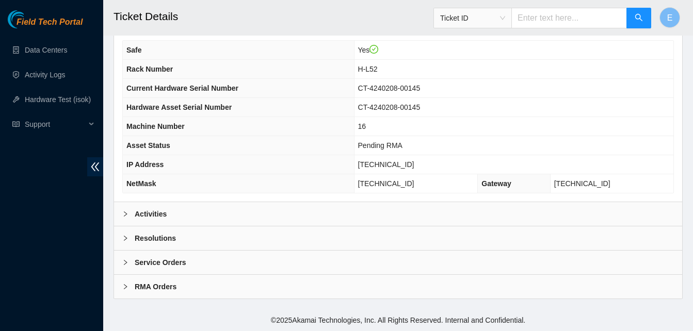
click at [150, 212] on b "Activities" at bounding box center [151, 214] width 32 height 11
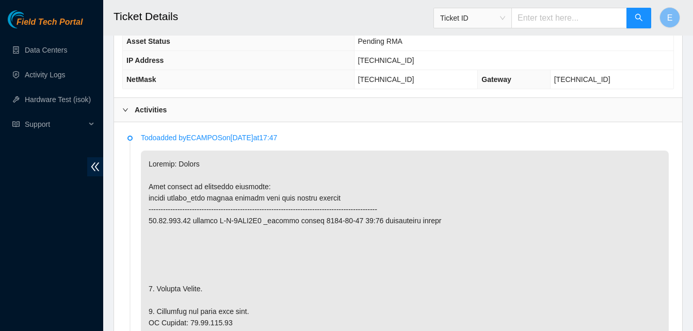
scroll to position [474, 0]
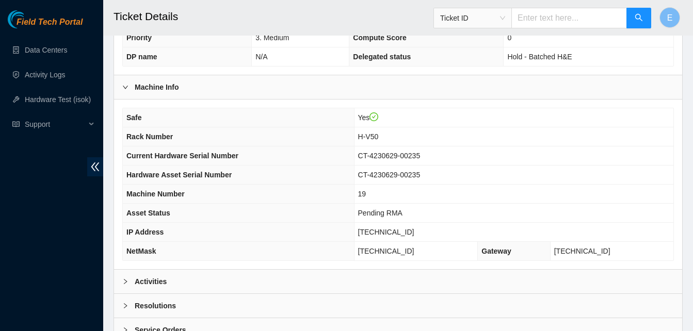
scroll to position [318, 0]
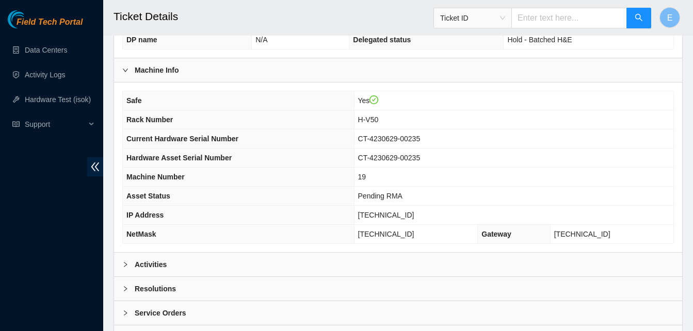
click at [151, 265] on b "Activities" at bounding box center [151, 264] width 32 height 11
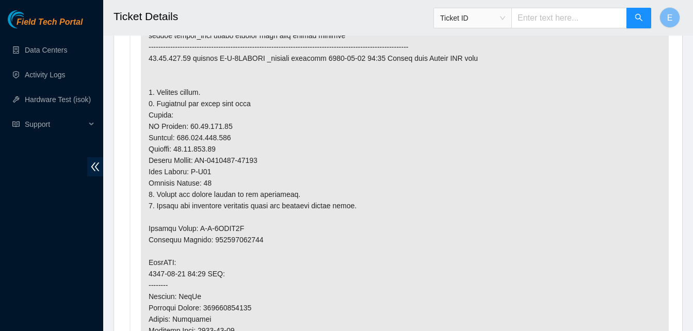
scroll to position [635, 0]
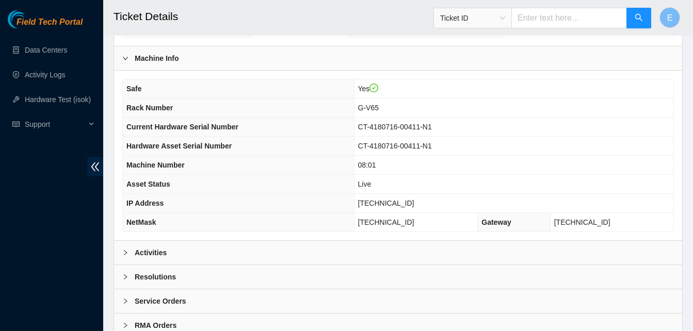
scroll to position [331, 0]
click at [150, 251] on b "Activities" at bounding box center [151, 252] width 32 height 11
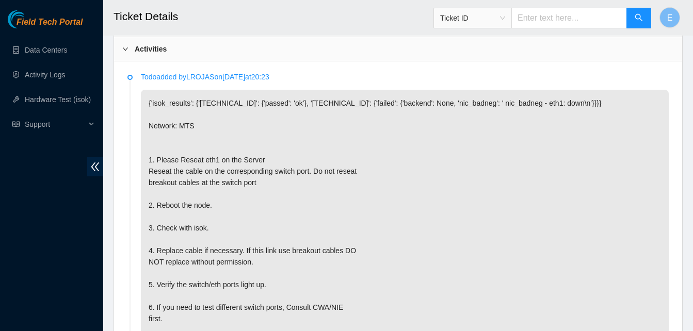
scroll to position [535, 0]
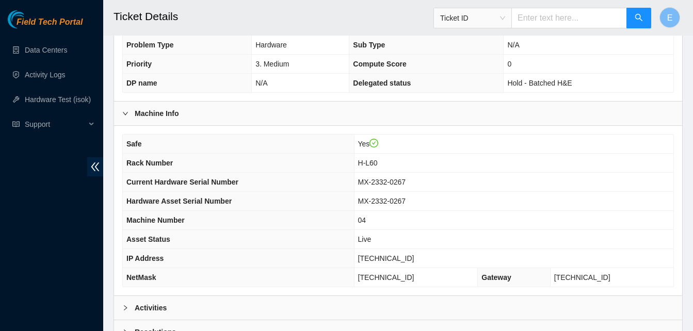
scroll to position [276, 0]
click at [161, 303] on b "Activities" at bounding box center [151, 307] width 32 height 11
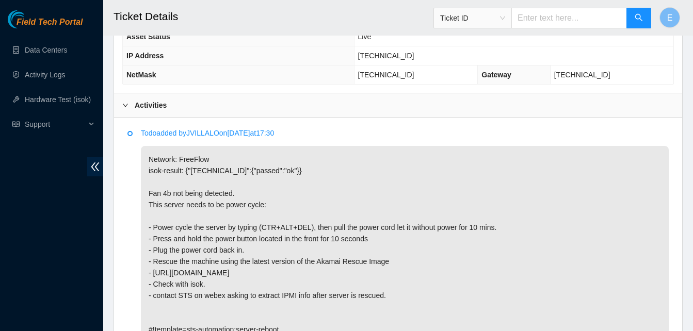
scroll to position [478, 0]
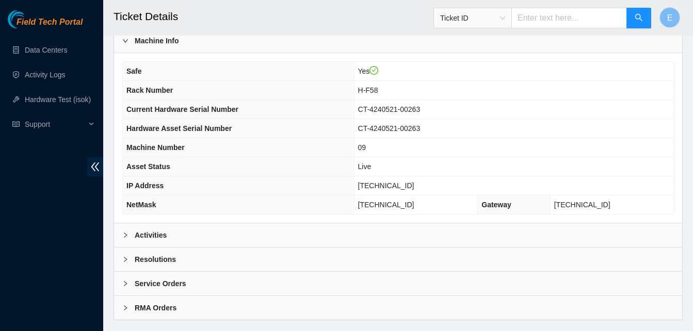
scroll to position [348, 0]
click at [149, 233] on b "Activities" at bounding box center [151, 234] width 32 height 11
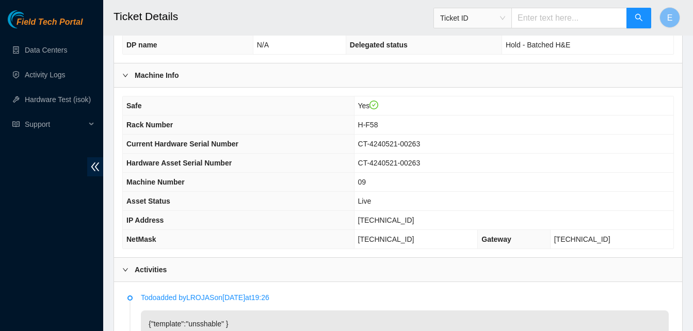
scroll to position [313, 0]
drag, startPoint x: 373, startPoint y: 218, endPoint x: 418, endPoint y: 220, distance: 44.9
click at [418, 220] on td "23.55.100.140" at bounding box center [513, 221] width 319 height 19
copy span "23.55.100.140"
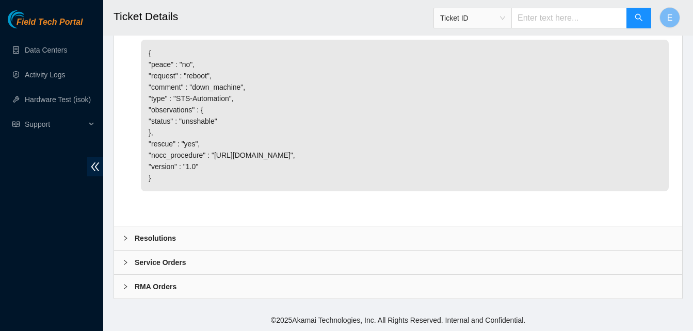
scroll to position [840, 0]
click at [159, 236] on b "Resolutions" at bounding box center [155, 238] width 41 height 11
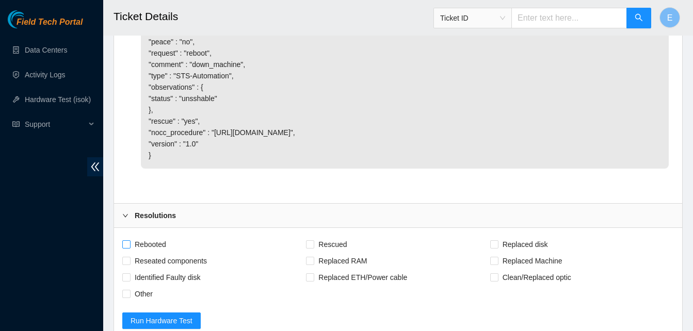
click at [132, 253] on span "Rebooted" at bounding box center [151, 244] width 40 height 17
click at [130, 248] on input "Rebooted" at bounding box center [125, 244] width 7 height 7
checkbox input "true"
click at [312, 248] on input "Rescued" at bounding box center [309, 244] width 7 height 7
checkbox input "true"
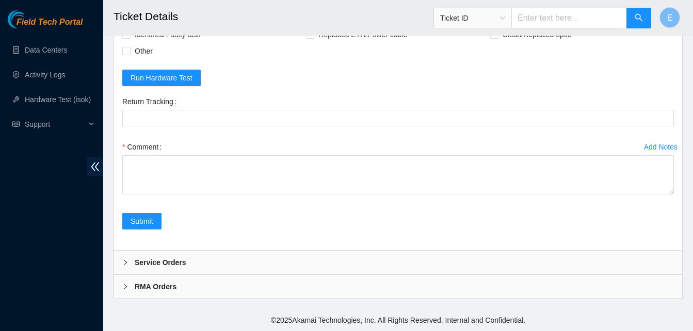
scroll to position [1106, 0]
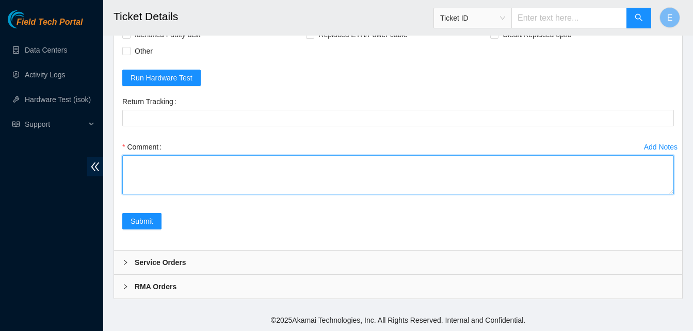
click at [141, 165] on textarea "Comment" at bounding box center [398, 174] width 552 height 39
paste textarea "333503 08-09-2025 12:20:51 23.55.100.140 COMPLETE Result Detail Message Ticket …"
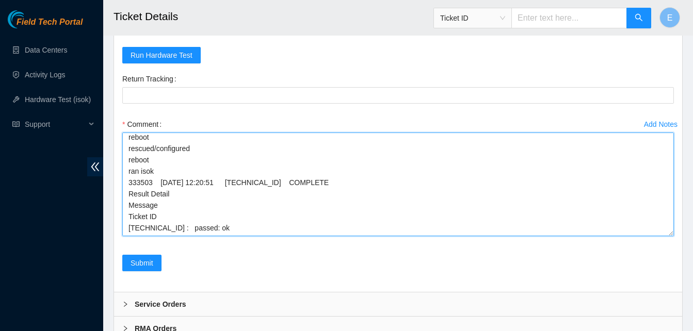
scroll to position [0, 0]
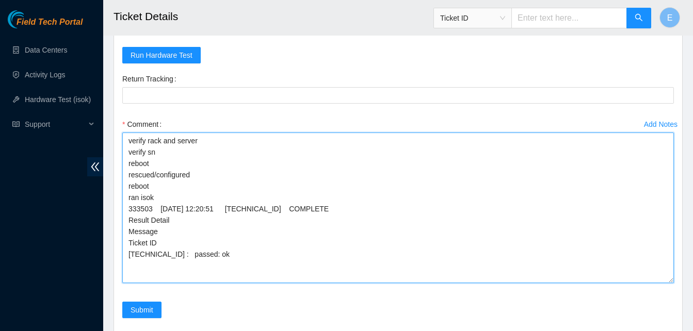
drag, startPoint x: 671, startPoint y: 193, endPoint x: 675, endPoint y: 304, distance: 111.5
click at [675, 302] on div "Add Notes Comment verify rack and server verify sn reboot rescued/configured re…" at bounding box center [398, 209] width 560 height 186
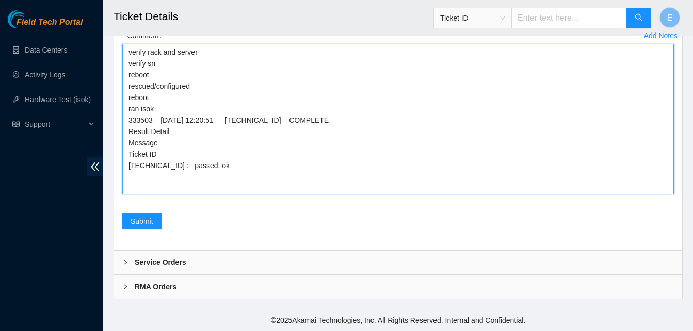
scroll to position [1199, 0]
type textarea "verify rack and server verify sn reboot rescued/configured reboot ran isok 3335…"
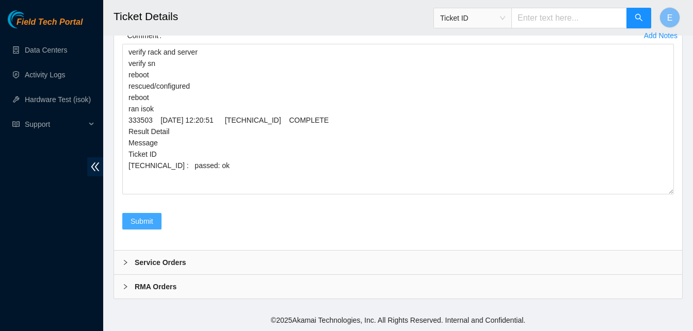
click at [153, 230] on button "Submit" at bounding box center [141, 221] width 39 height 17
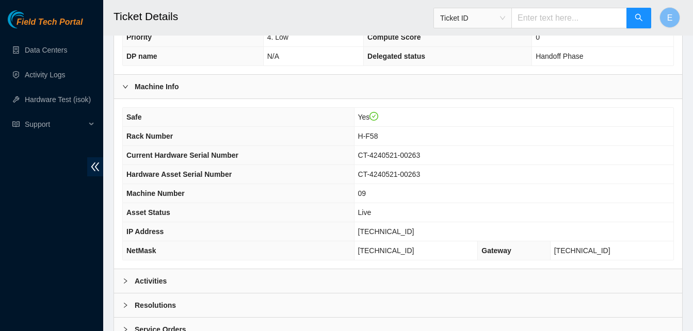
scroll to position [369, 0]
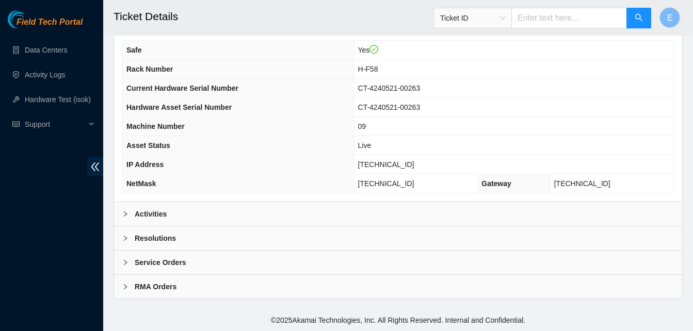
click at [153, 211] on b "Activities" at bounding box center [151, 214] width 32 height 11
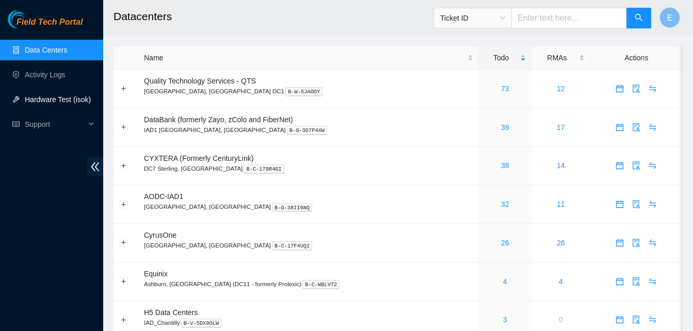
click at [43, 101] on link "Hardware Test (isok)" at bounding box center [58, 99] width 66 height 8
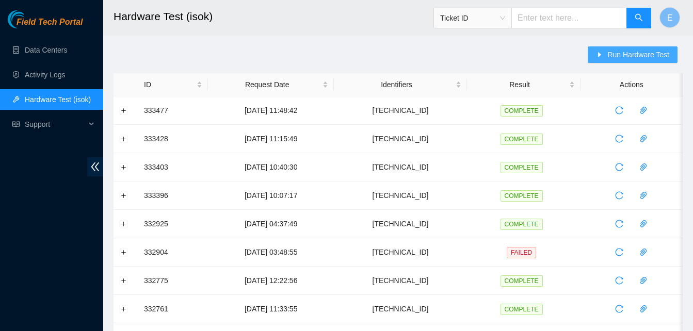
click at [614, 56] on span "Run Hardware Test" at bounding box center [638, 54] width 62 height 11
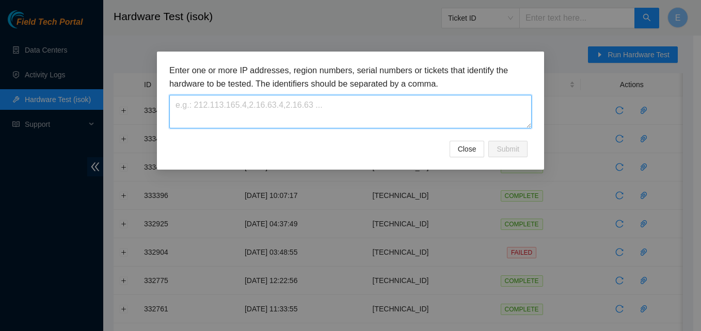
click at [353, 109] on textarea at bounding box center [350, 112] width 362 height 34
paste textarea "23.55.100.140"
type textarea "23.55.100.140"
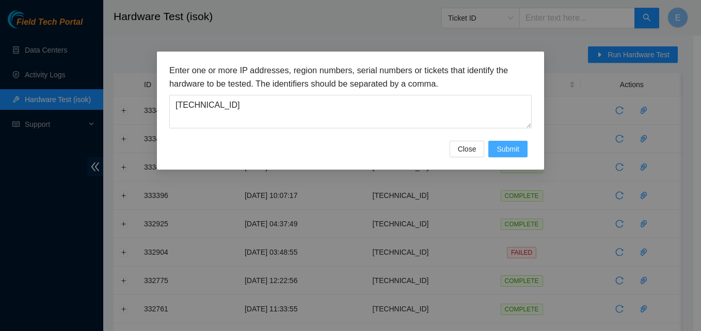
click at [505, 147] on span "Submit" at bounding box center [507, 148] width 23 height 11
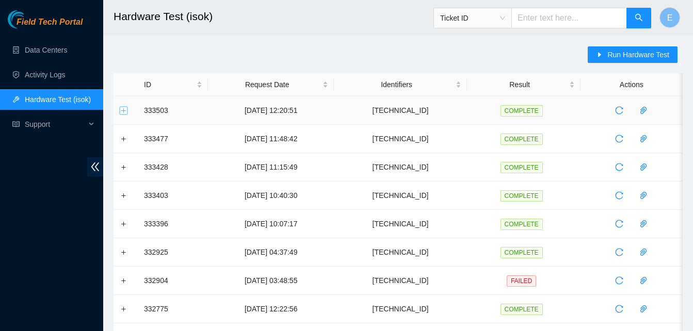
click at [123, 109] on button "Expand row" at bounding box center [124, 110] width 8 height 8
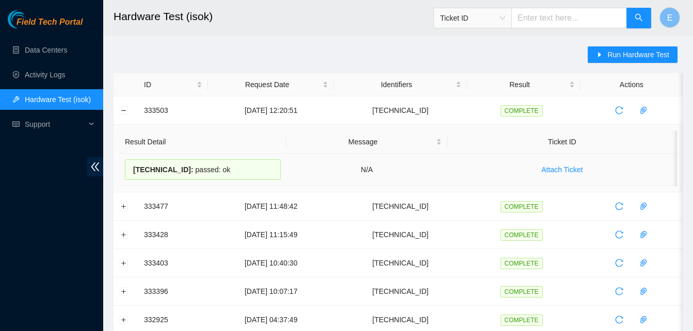
drag, startPoint x: 145, startPoint y: 109, endPoint x: 239, endPoint y: 168, distance: 111.3
copy tbody "333503 08-09-2025 12:20:51 23.55.100.140 COMPLETE Result Detail Message Ticket …"
click at [59, 49] on link "Data Centers" at bounding box center [46, 50] width 42 height 8
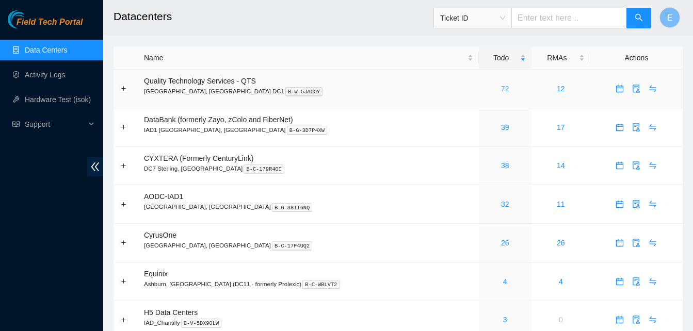
click at [501, 88] on link "72" at bounding box center [505, 89] width 8 height 8
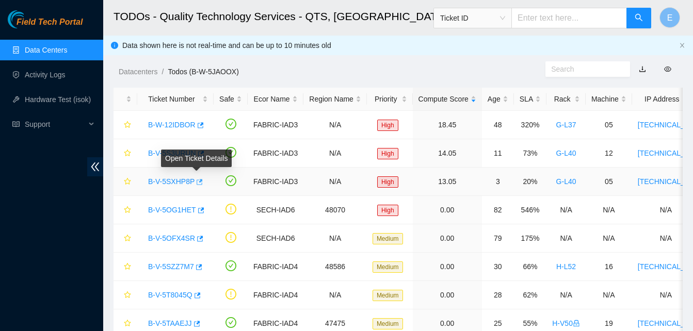
click at [195, 182] on icon "button" at bounding box center [198, 182] width 7 height 7
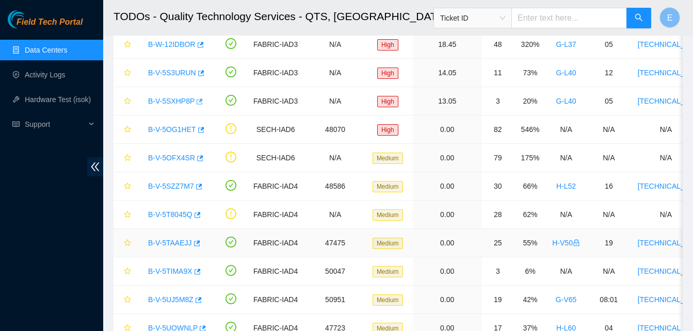
scroll to position [90, 0]
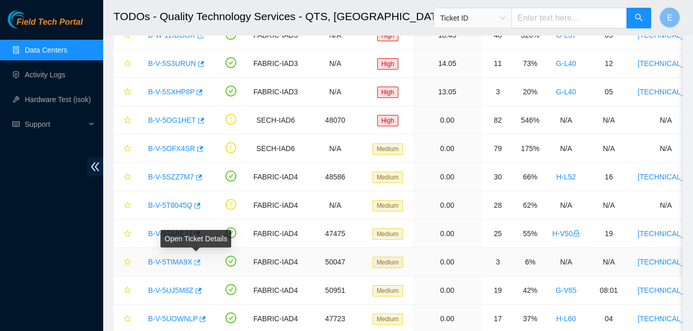
click at [196, 260] on icon "button" at bounding box center [196, 262] width 7 height 7
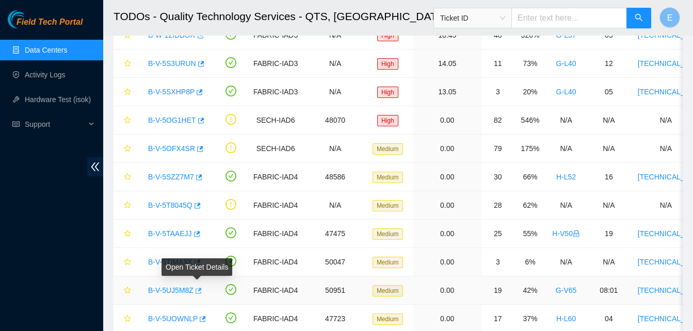
click at [199, 292] on icon "button" at bounding box center [197, 290] width 7 height 7
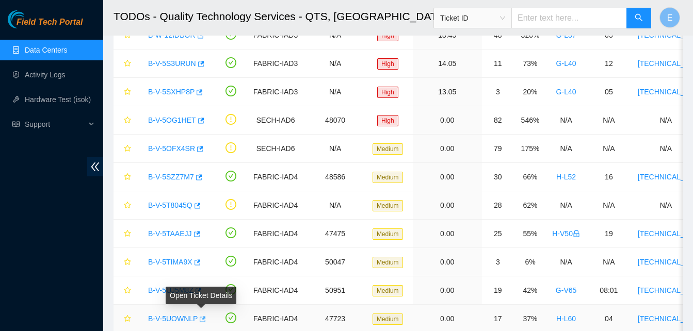
click at [200, 318] on icon "button" at bounding box center [201, 319] width 7 height 7
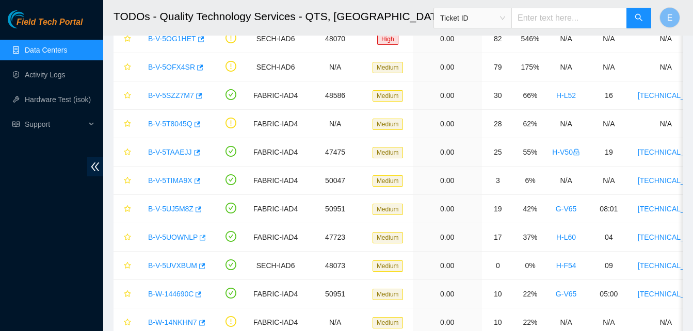
scroll to position [172, 0]
click at [198, 294] on icon "button" at bounding box center [199, 294] width 6 height 6
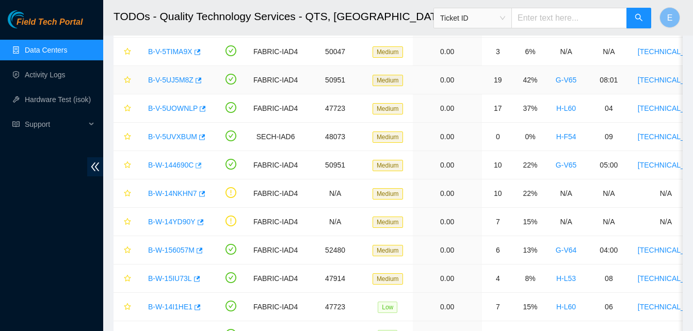
scroll to position [303, 0]
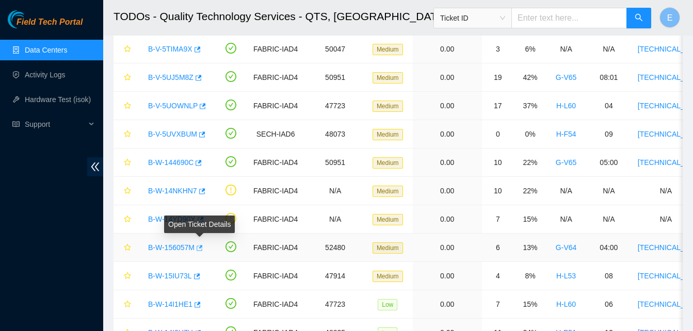
click at [198, 247] on icon "button" at bounding box center [198, 248] width 7 height 7
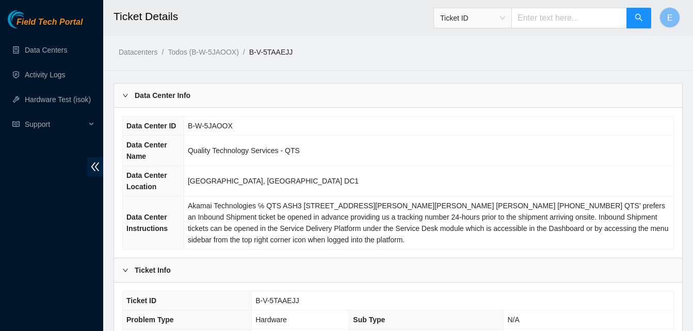
scroll to position [635, 0]
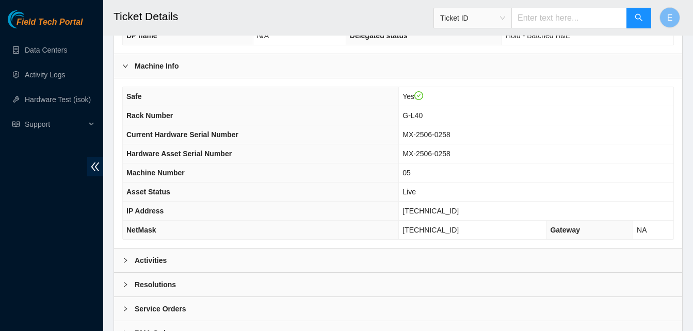
scroll to position [323, 0]
click at [142, 258] on b "Activities" at bounding box center [151, 259] width 32 height 11
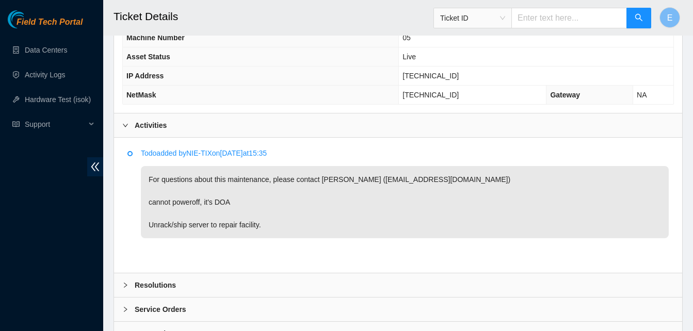
scroll to position [458, 0]
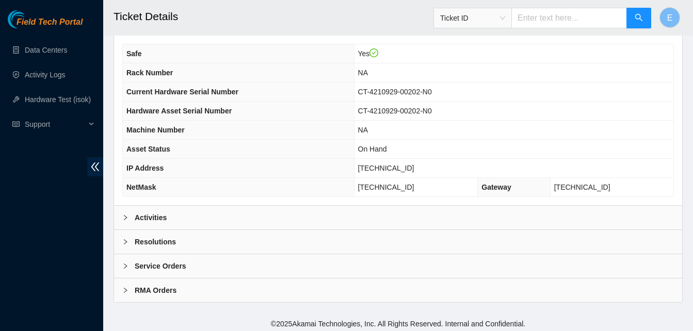
scroll to position [369, 0]
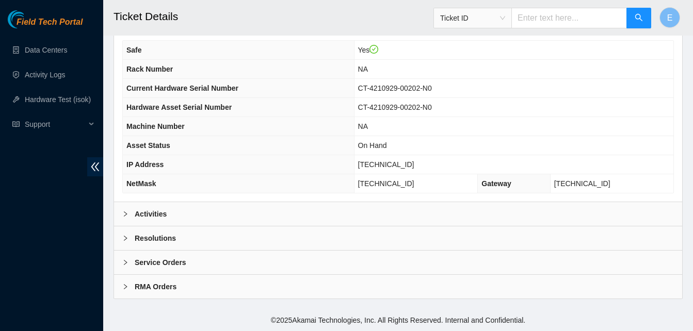
click at [162, 212] on b "Activities" at bounding box center [151, 214] width 32 height 11
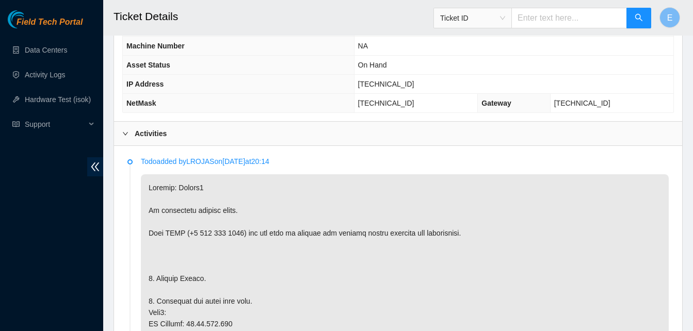
scroll to position [450, 0]
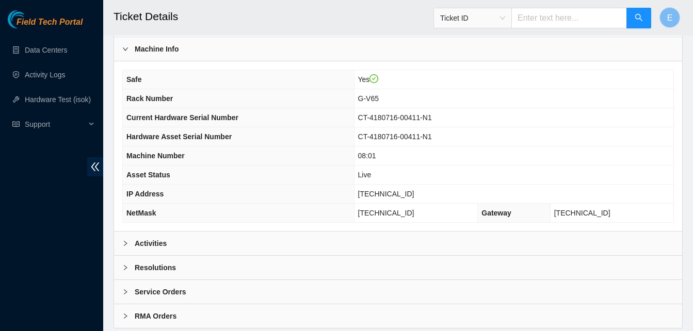
scroll to position [369, 0]
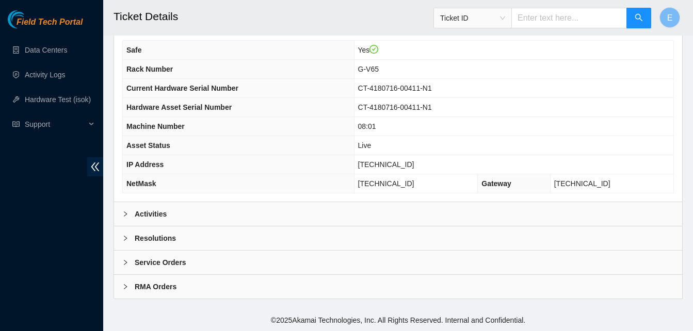
click at [148, 211] on b "Activities" at bounding box center [151, 214] width 32 height 11
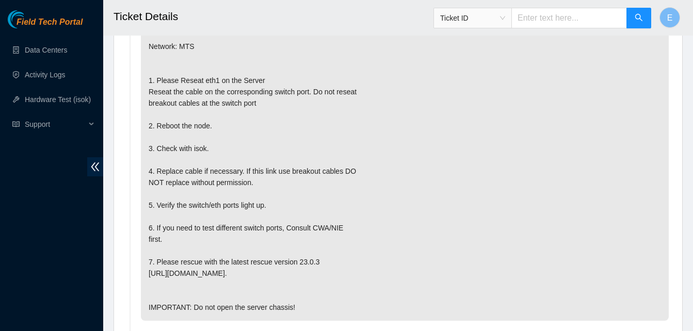
scroll to position [614, 0]
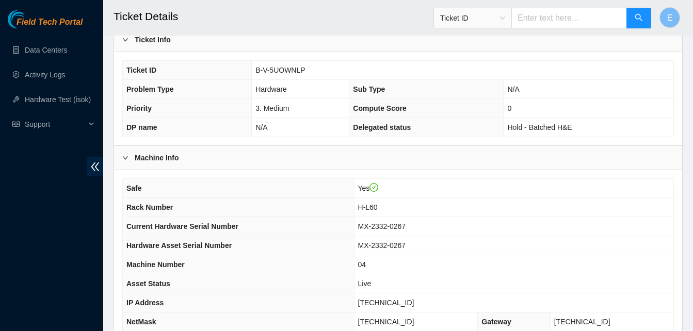
scroll to position [369, 0]
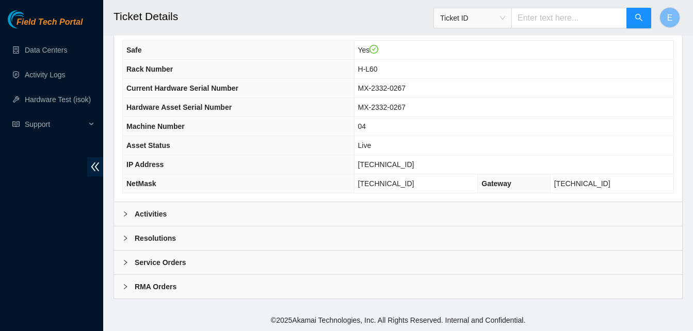
click at [144, 212] on b "Activities" at bounding box center [151, 214] width 32 height 11
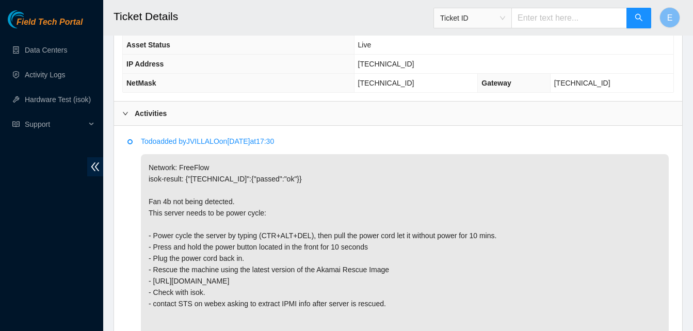
scroll to position [470, 0]
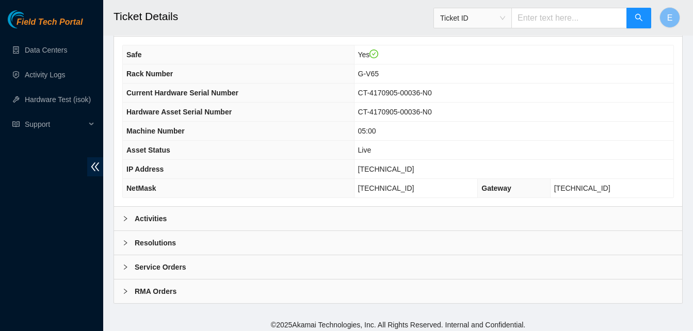
scroll to position [369, 0]
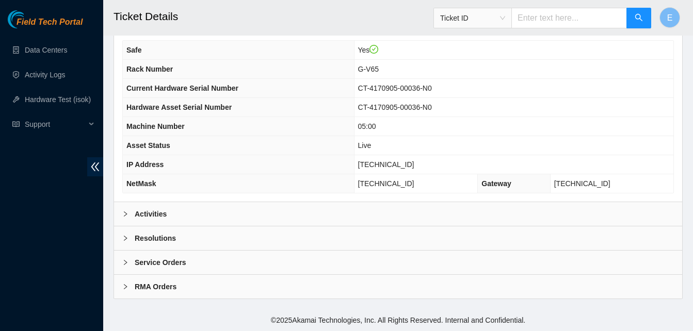
click at [149, 215] on b "Activities" at bounding box center [151, 214] width 32 height 11
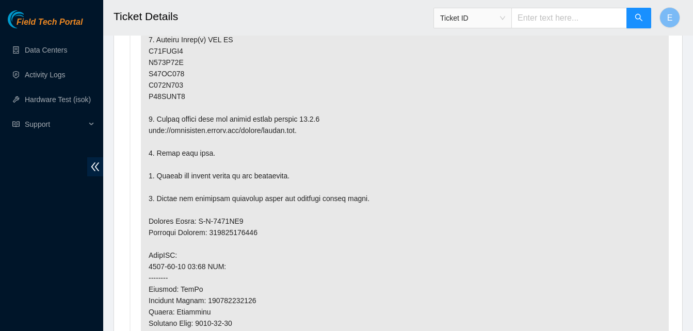
scroll to position [689, 0]
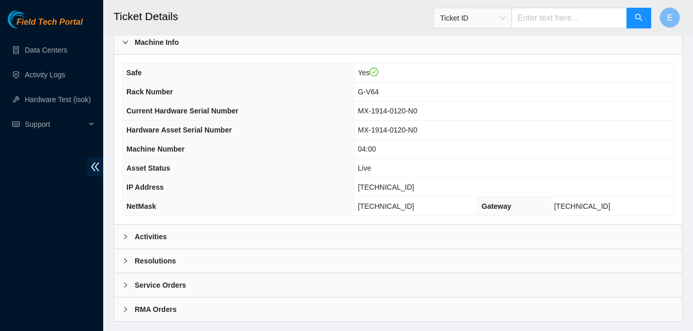
scroll to position [369, 0]
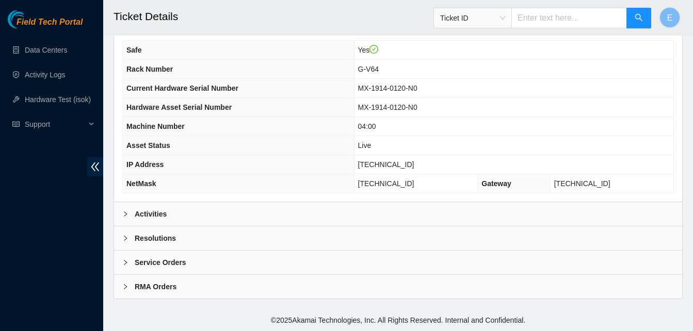
click at [148, 215] on b "Activities" at bounding box center [151, 214] width 32 height 11
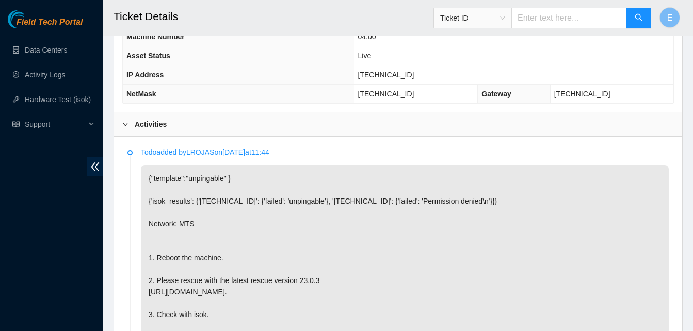
scroll to position [458, 0]
click at [306, 117] on div "Activities" at bounding box center [398, 126] width 568 height 24
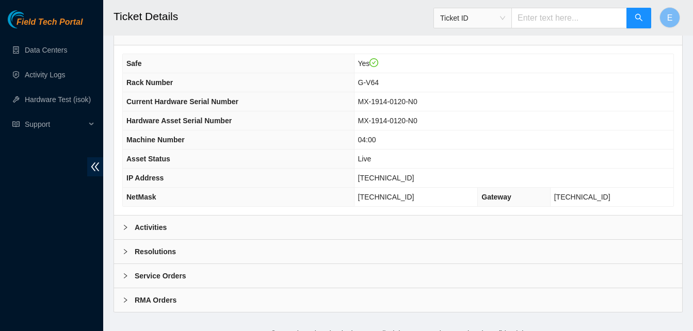
scroll to position [369, 0]
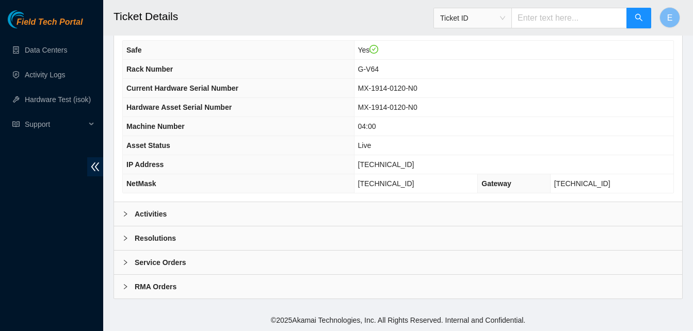
click at [153, 214] on b "Activities" at bounding box center [151, 214] width 32 height 11
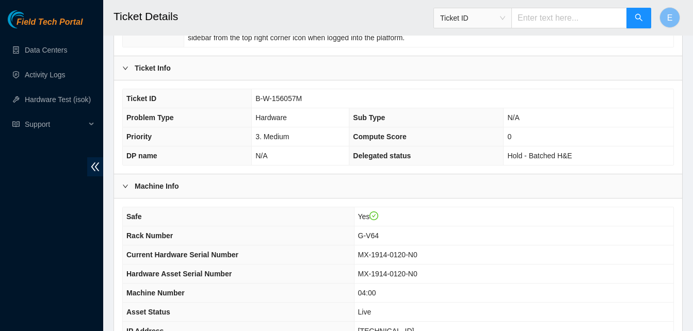
scroll to position [65, 0]
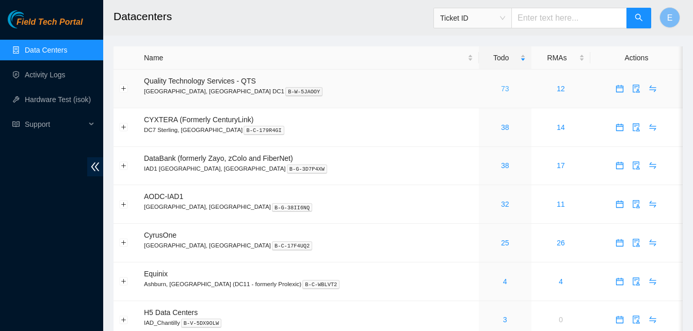
click at [501, 88] on link "73" at bounding box center [505, 89] width 8 height 8
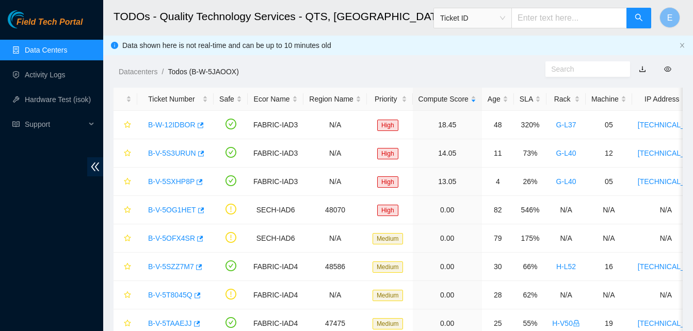
click at [546, 17] on input "text" at bounding box center [569, 18] width 116 height 21
type input "B-W-156057M"
click at [634, 18] on button "button" at bounding box center [639, 18] width 25 height 21
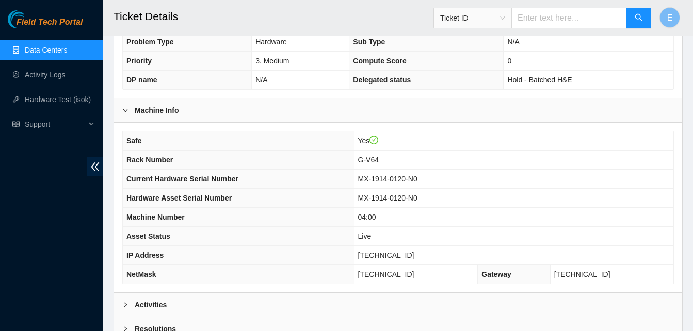
scroll to position [369, 0]
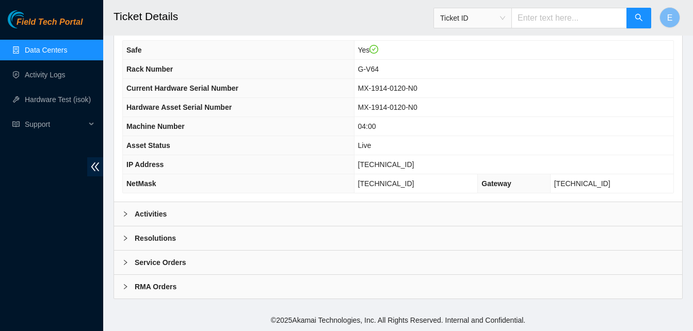
click at [159, 216] on b "Activities" at bounding box center [151, 214] width 32 height 11
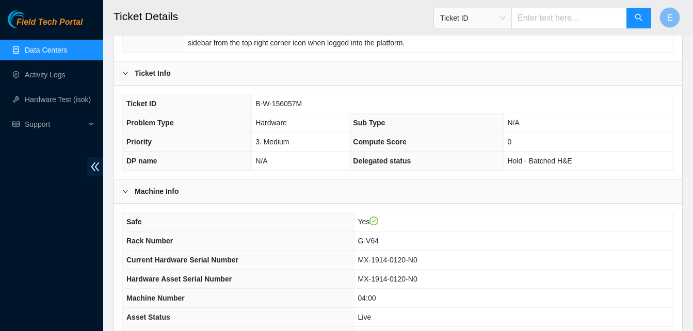
scroll to position [187, 0]
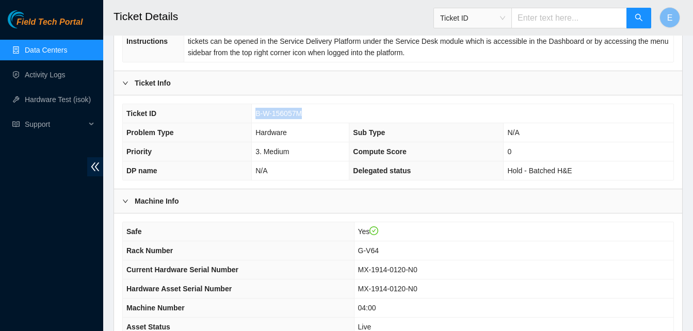
drag, startPoint x: 256, startPoint y: 111, endPoint x: 304, endPoint y: 112, distance: 48.0
click at [304, 112] on td "B-W-156057M" at bounding box center [463, 113] width 422 height 19
copy span "B-W-156057M"
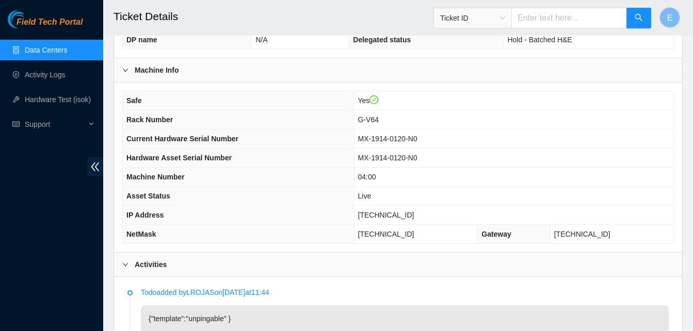
scroll to position [318, 0]
click at [516, 91] on div "Safe Yes Rack Number G-V64 Current Hardware Serial Number MX-1914-0120-N0 Hardw…" at bounding box center [398, 167] width 552 height 153
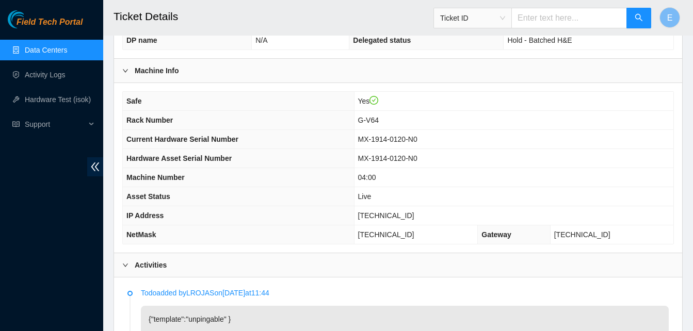
click at [516, 91] on div "Safe Yes Rack Number G-V64 Current Hardware Serial Number MX-1914-0120-N0 Hardw…" at bounding box center [398, 167] width 552 height 153
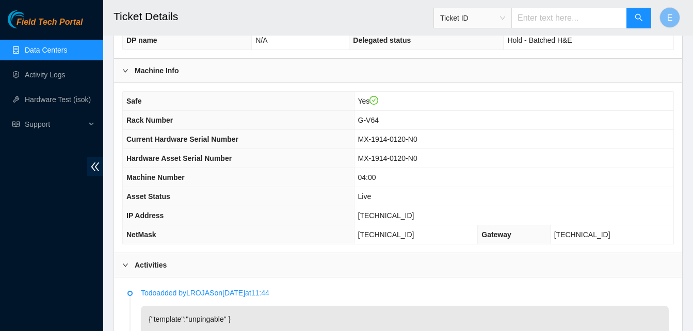
click at [516, 91] on div "Safe Yes Rack Number G-V64 Current Hardware Serial Number MX-1914-0120-N0 Hardw…" at bounding box center [398, 167] width 552 height 153
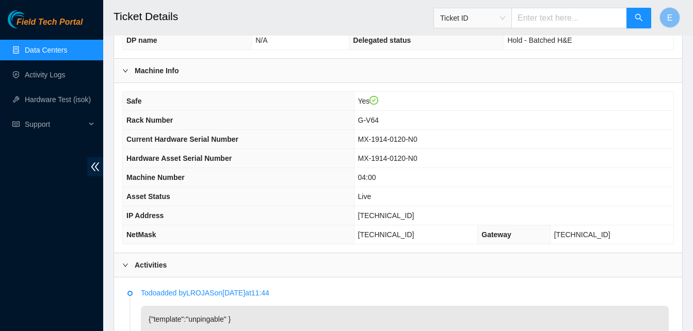
click at [516, 91] on div "Safe Yes Rack Number G-V64 Current Hardware Serial Number MX-1914-0120-N0 Hardw…" at bounding box center [398, 167] width 552 height 153
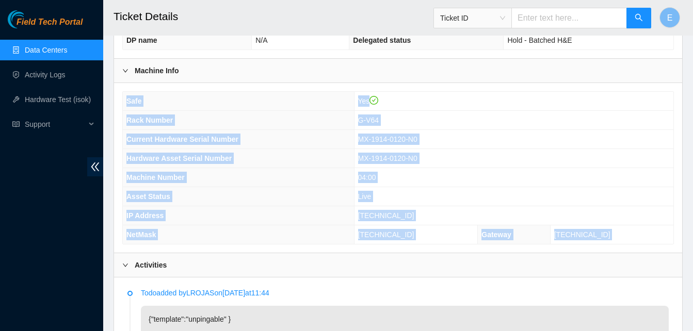
click at [516, 91] on div "Safe Yes Rack Number G-V64 Current Hardware Serial Number MX-1914-0120-N0 Hardw…" at bounding box center [398, 167] width 552 height 153
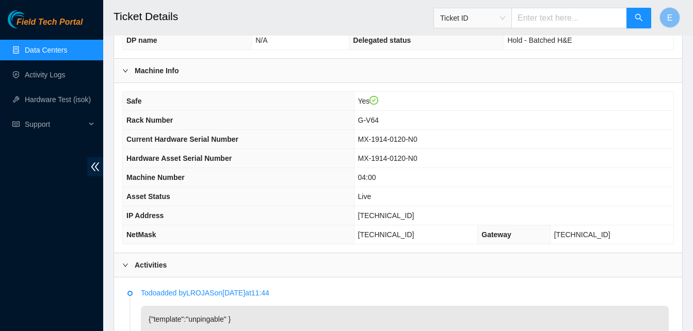
click at [516, 91] on div "Safe Yes Rack Number G-V64 Current Hardware Serial Number MX-1914-0120-N0 Hardw…" at bounding box center [398, 167] width 552 height 153
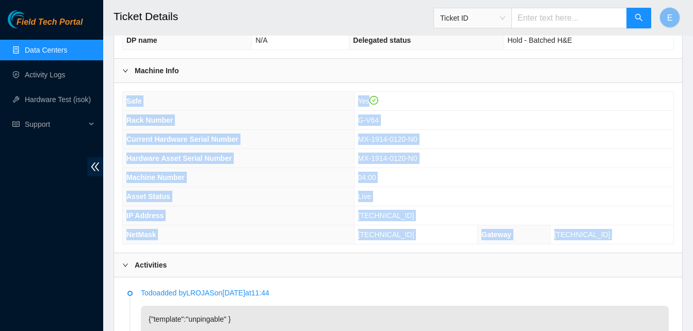
click at [516, 91] on div "Safe Yes Rack Number G-V64 Current Hardware Serial Number MX-1914-0120-N0 Hardw…" at bounding box center [398, 167] width 552 height 153
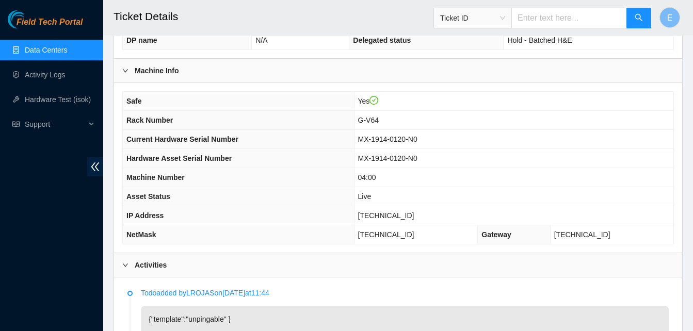
click at [516, 91] on div "Safe Yes Rack Number G-V64 Current Hardware Serial Number MX-1914-0120-N0 Hardw…" at bounding box center [398, 167] width 552 height 153
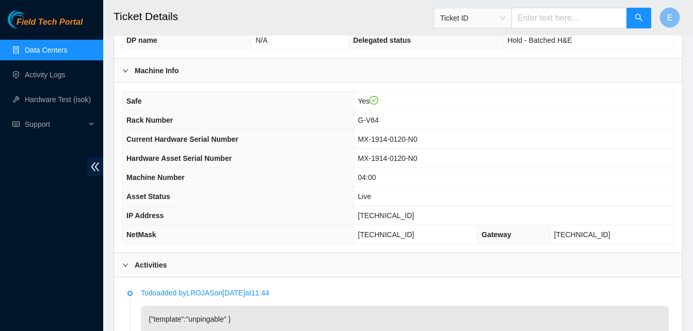
click at [516, 91] on div "Safe Yes Rack Number G-V64 Current Hardware Serial Number MX-1914-0120-N0 Hardw…" at bounding box center [398, 167] width 552 height 153
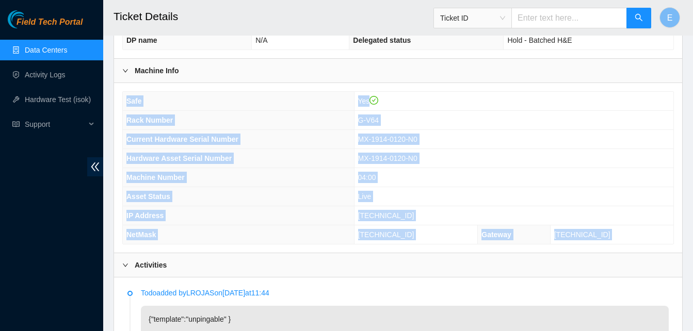
click at [516, 91] on div "Safe Yes Rack Number G-V64 Current Hardware Serial Number MX-1914-0120-N0 Hardw…" at bounding box center [398, 167] width 552 height 153
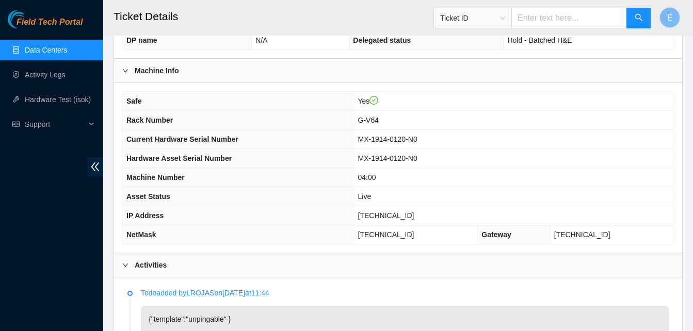
click at [516, 91] on div "Safe Yes Rack Number G-V64 Current Hardware Serial Number MX-1914-0120-N0 Hardw…" at bounding box center [398, 167] width 552 height 153
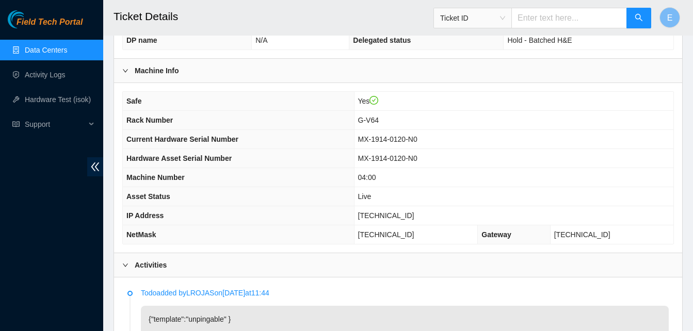
click at [516, 91] on div "Safe Yes Rack Number G-V64 Current Hardware Serial Number MX-1914-0120-N0 Hardw…" at bounding box center [398, 167] width 552 height 153
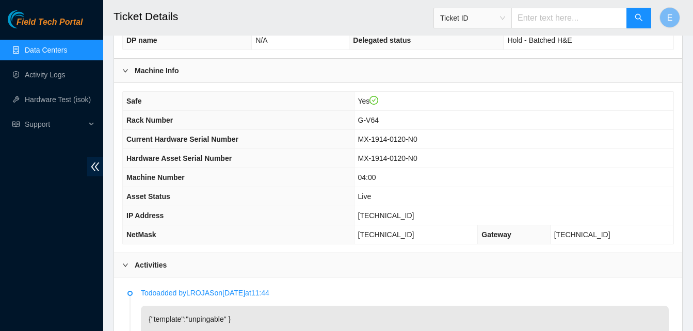
click at [516, 91] on div "Safe Yes Rack Number G-V64 Current Hardware Serial Number MX-1914-0120-N0 Hardw…" at bounding box center [398, 167] width 552 height 153
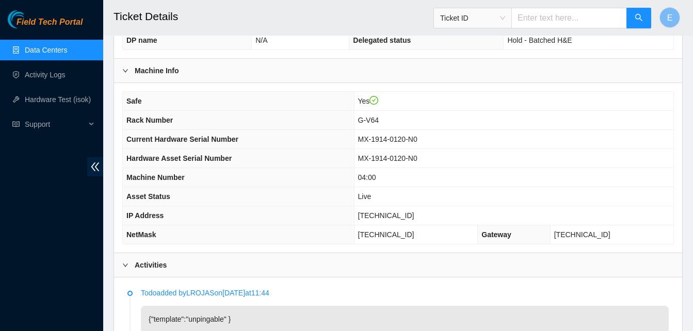
click at [516, 91] on div "Safe Yes Rack Number G-V64 Current Hardware Serial Number MX-1914-0120-N0 Hardw…" at bounding box center [398, 167] width 552 height 153
